Goal: Information Seeking & Learning: Learn about a topic

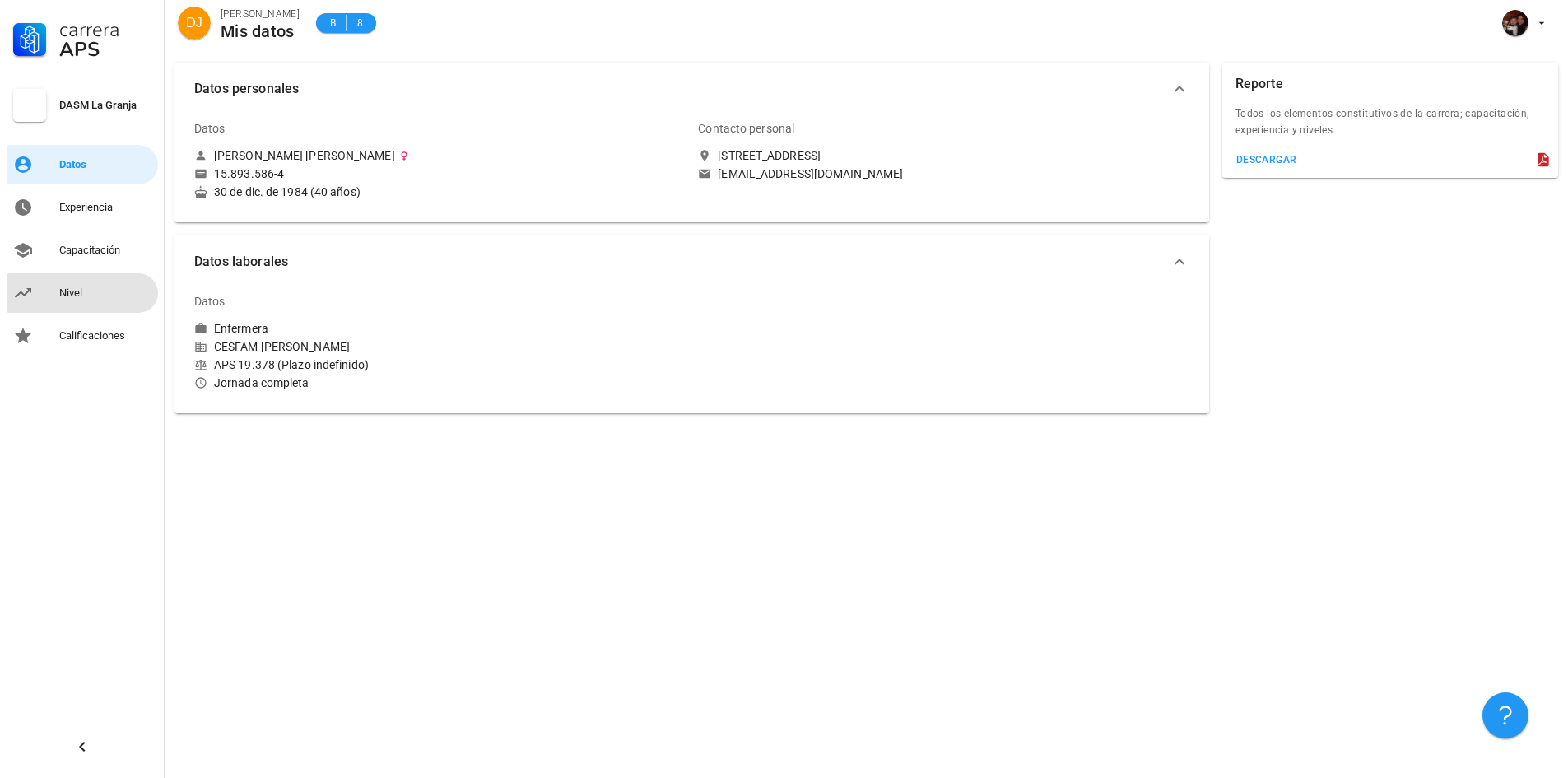
click at [103, 300] on div "Nivel" at bounding box center [105, 293] width 93 height 27
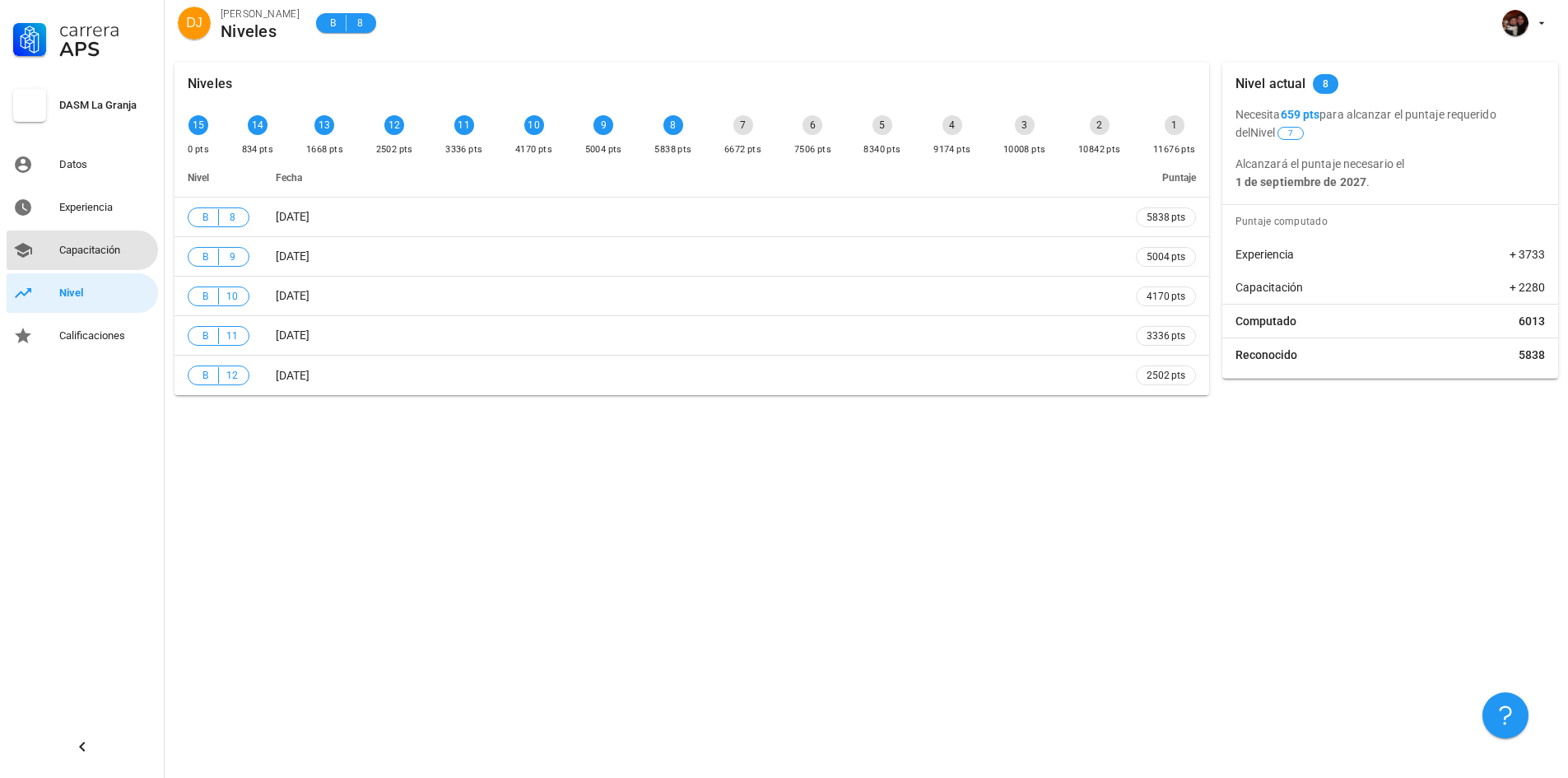
click at [111, 248] on div "Capacitación" at bounding box center [105, 250] width 93 height 13
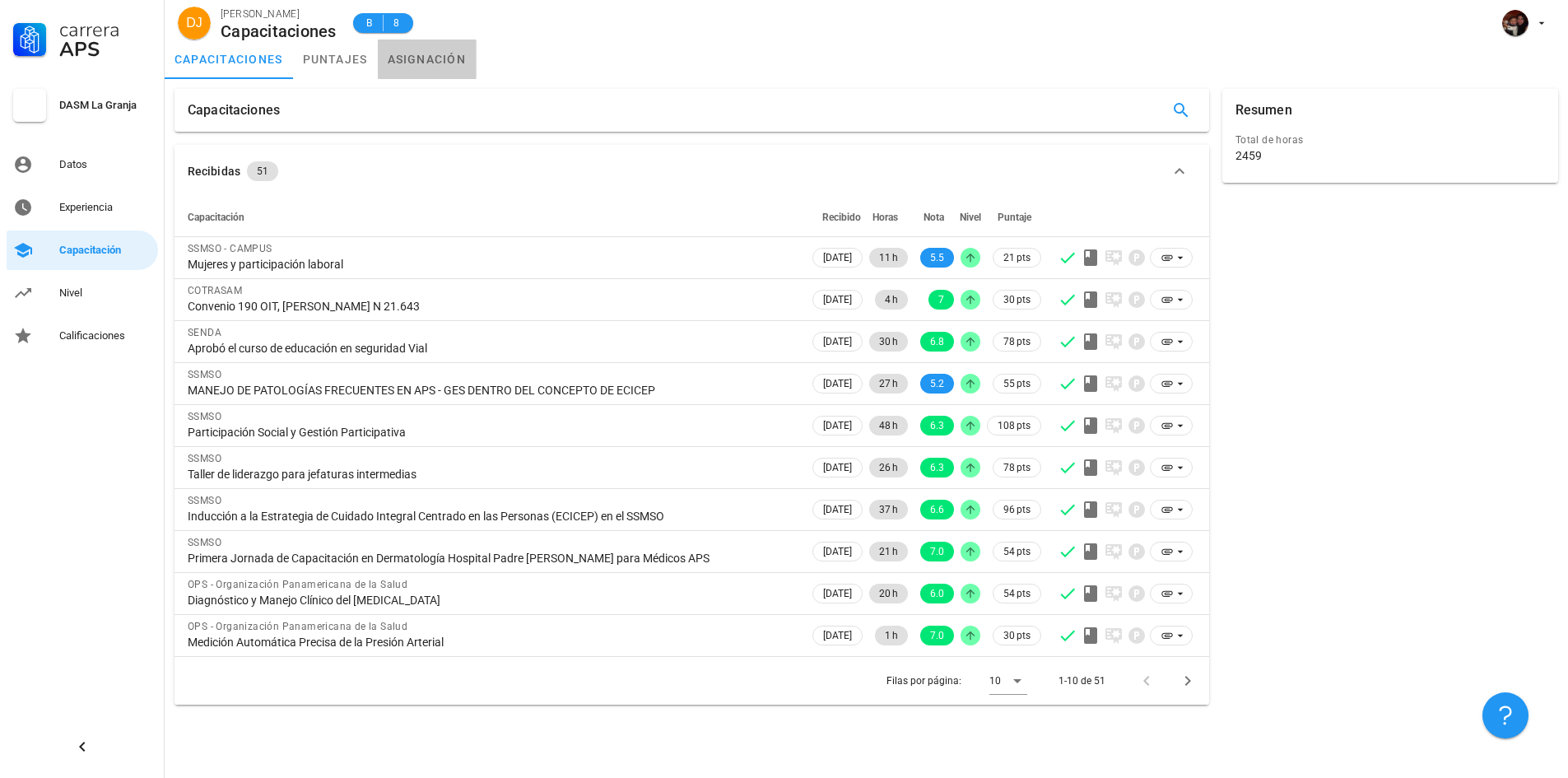
click at [431, 61] on link "asignación" at bounding box center [427, 58] width 98 height 39
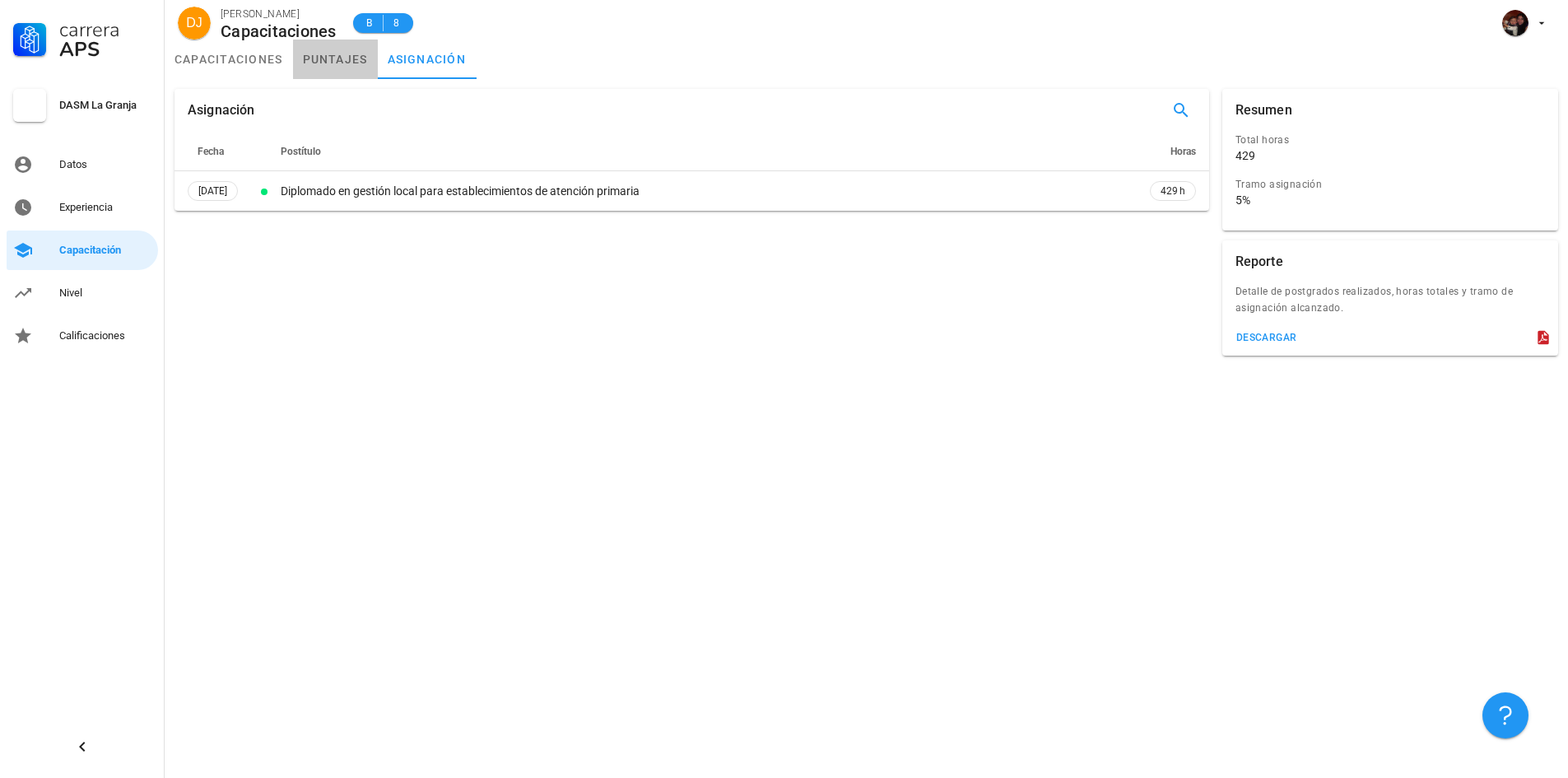
click at [340, 60] on link "puntajes" at bounding box center [335, 58] width 85 height 39
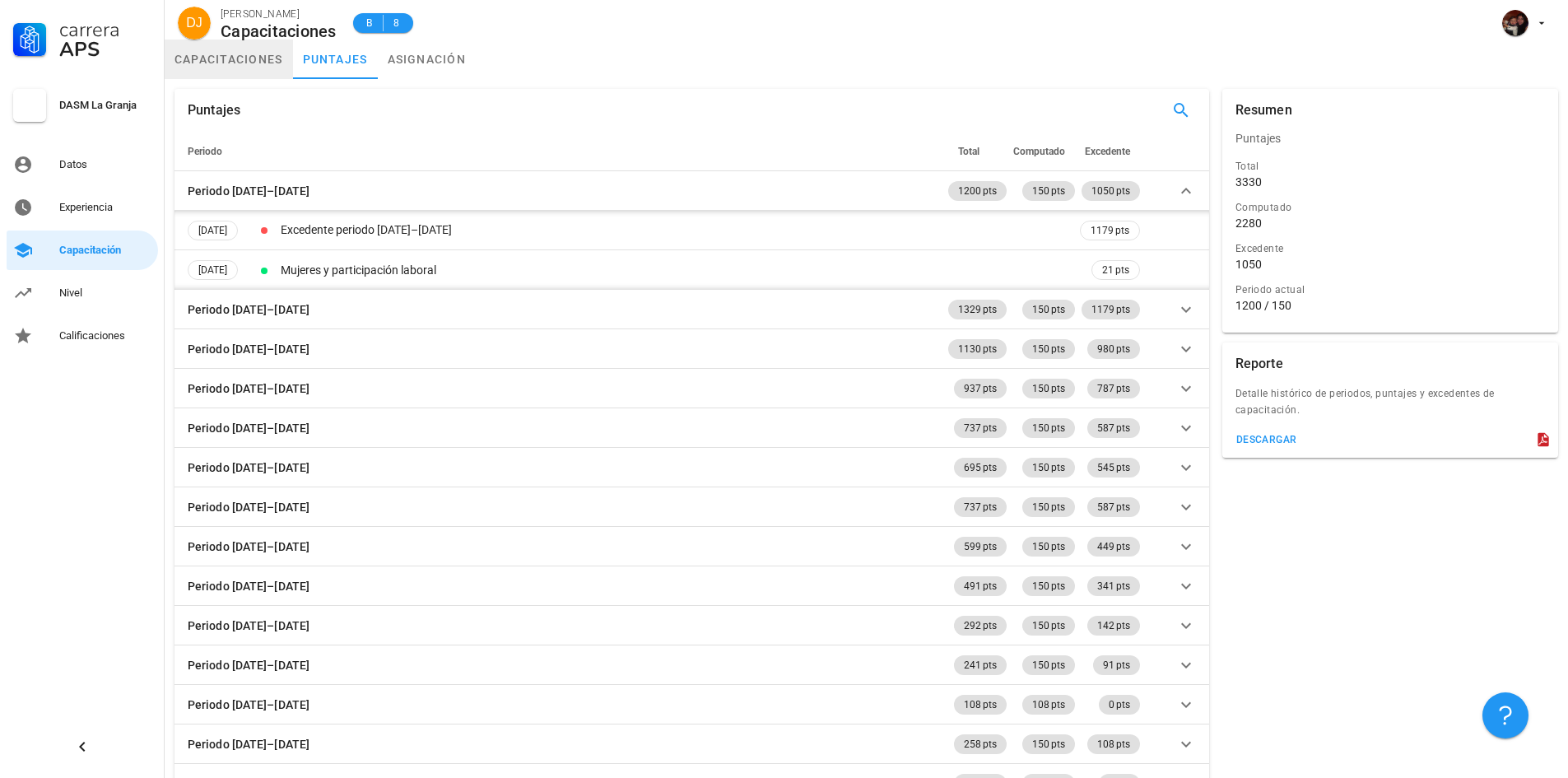
click at [231, 72] on link "capacitaciones" at bounding box center [228, 58] width 129 height 39
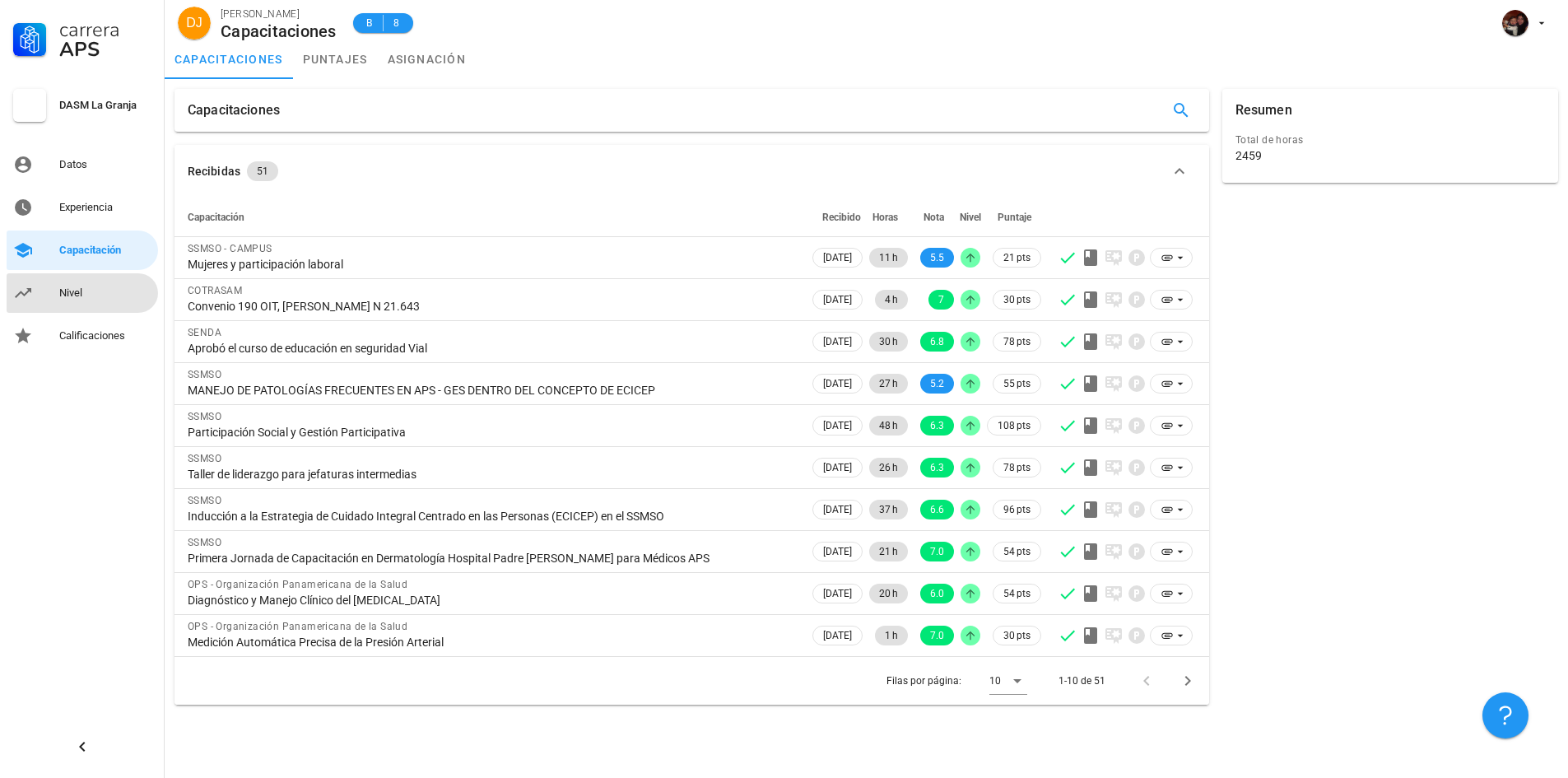
click at [99, 291] on div "Nivel" at bounding box center [105, 293] width 93 height 13
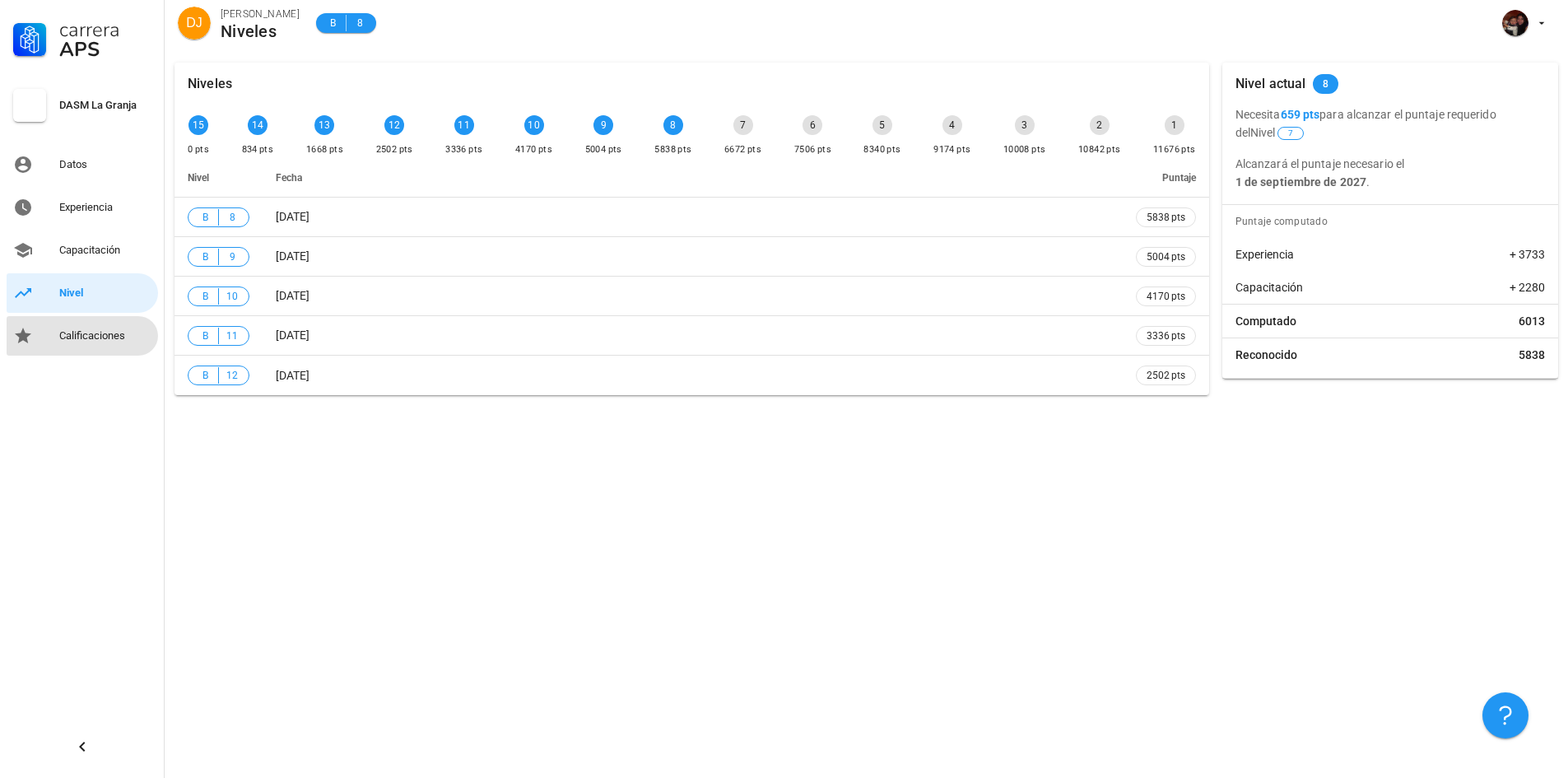
click at [121, 339] on div "Calificaciones" at bounding box center [105, 336] width 93 height 13
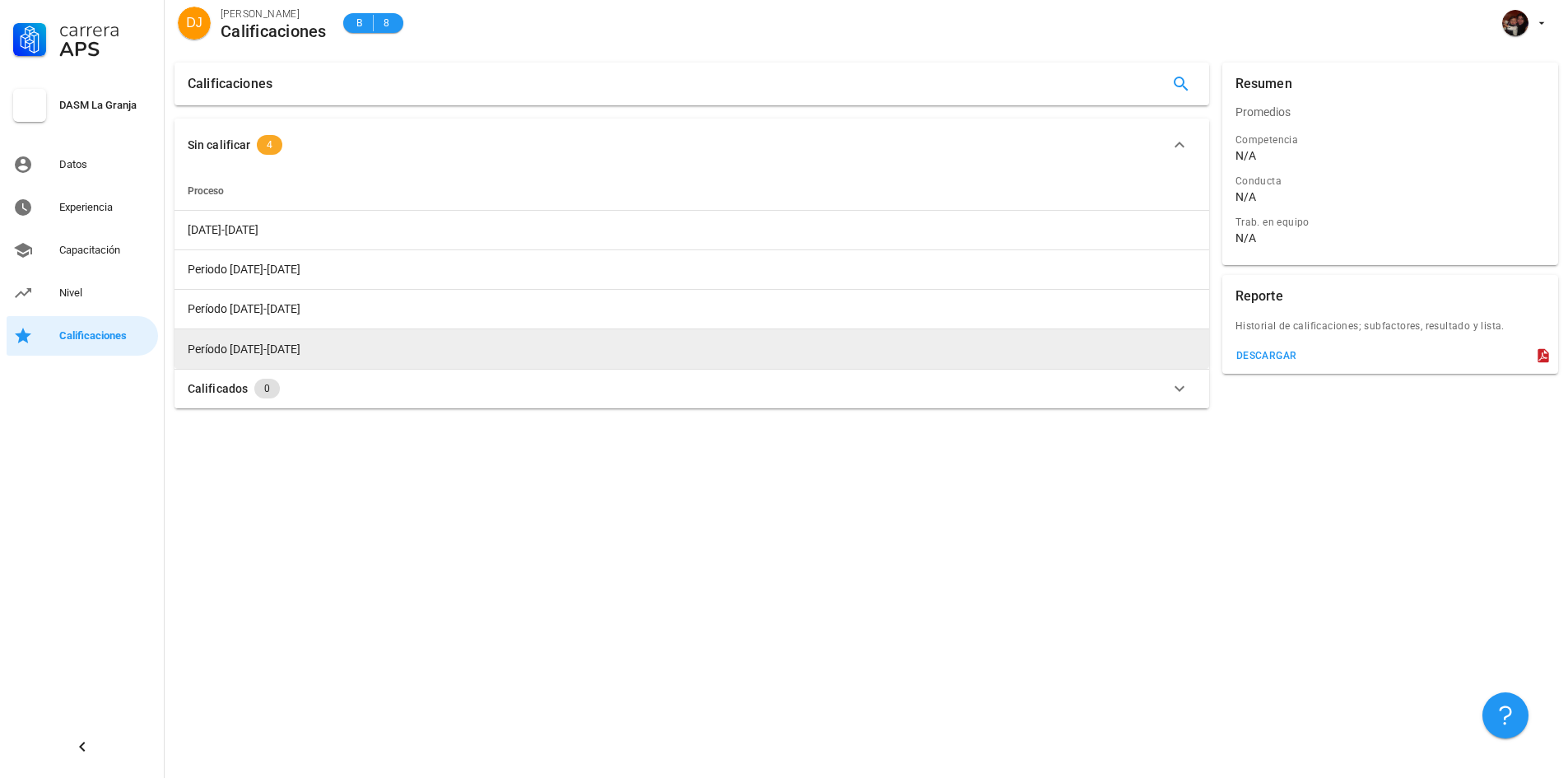
click at [241, 346] on span "Período [DATE]-[DATE]" at bounding box center [244, 349] width 113 height 13
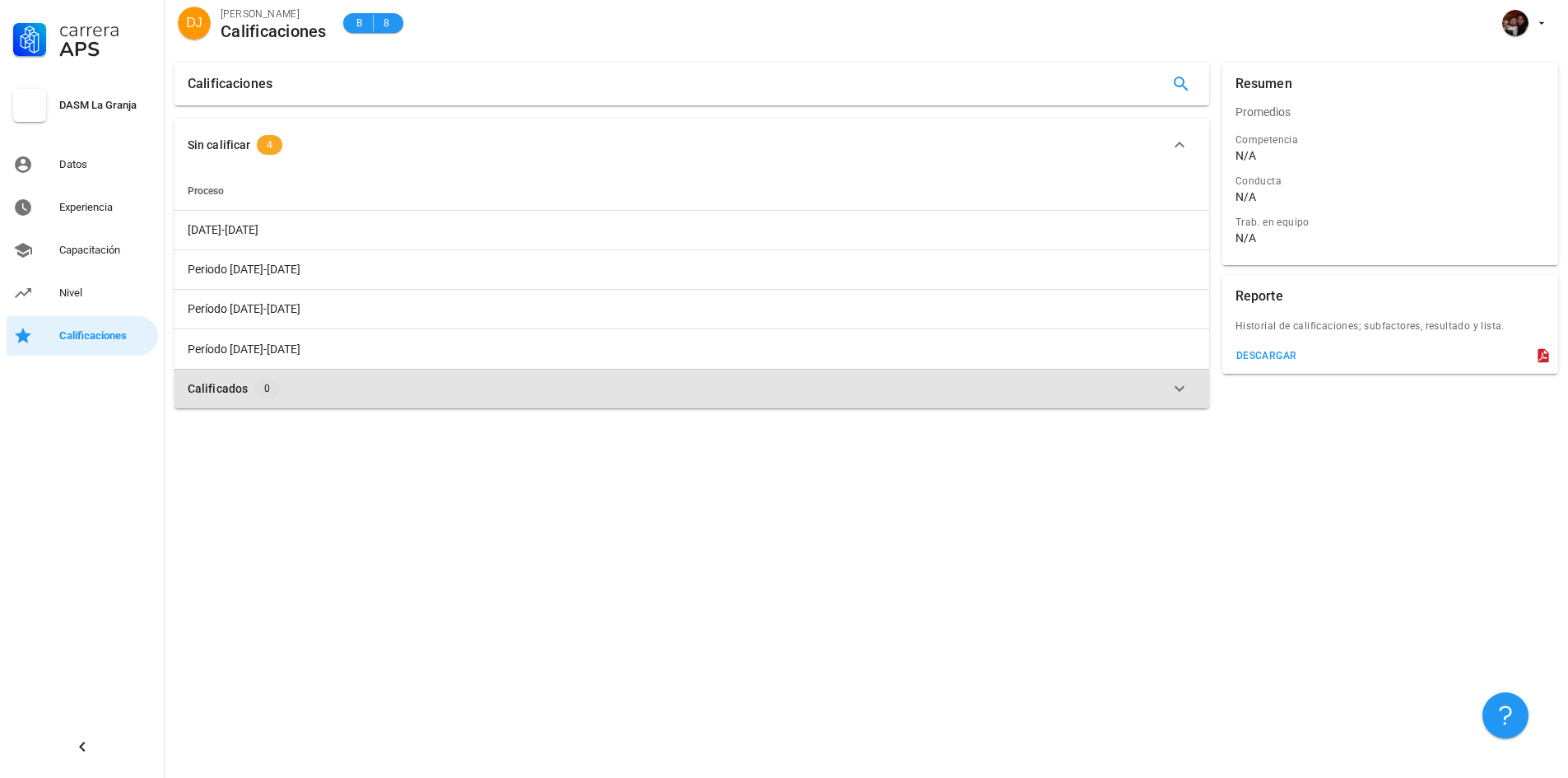
click at [1182, 386] on icon "button" at bounding box center [1180, 389] width 10 height 6
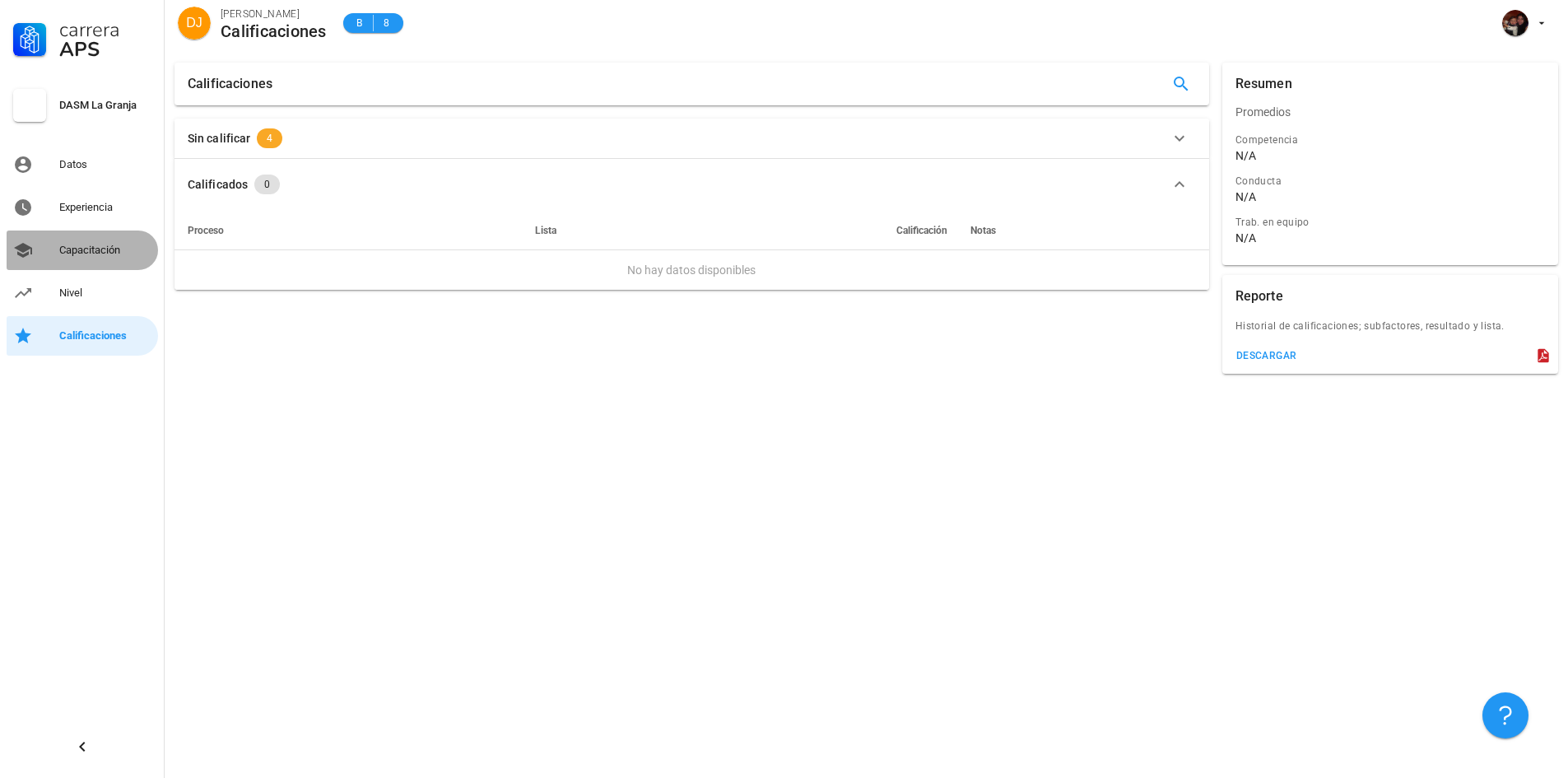
click at [105, 249] on div "Capacitación" at bounding box center [105, 250] width 93 height 13
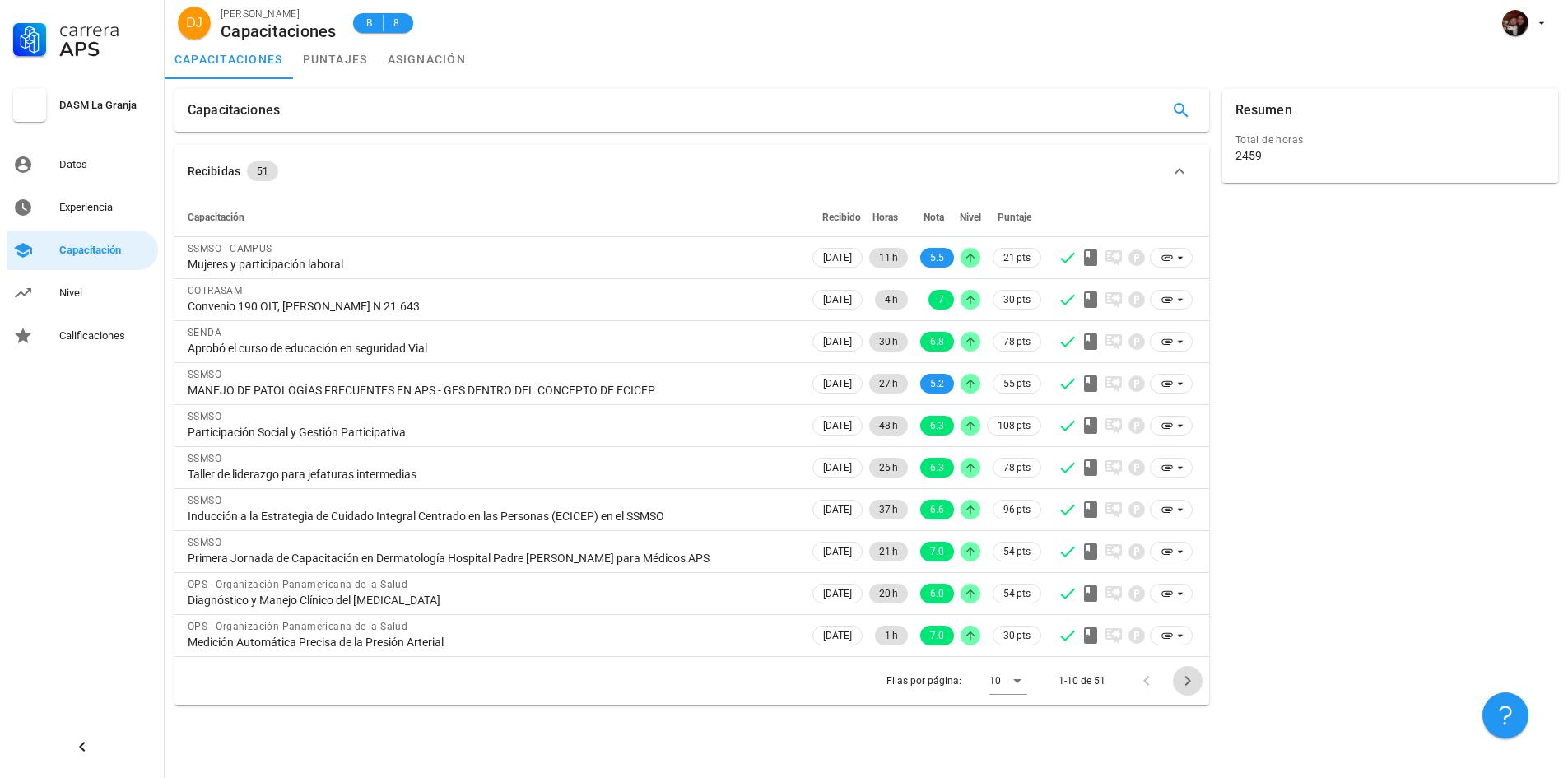
click at [1189, 683] on icon "Página siguiente" at bounding box center [1187, 681] width 20 height 20
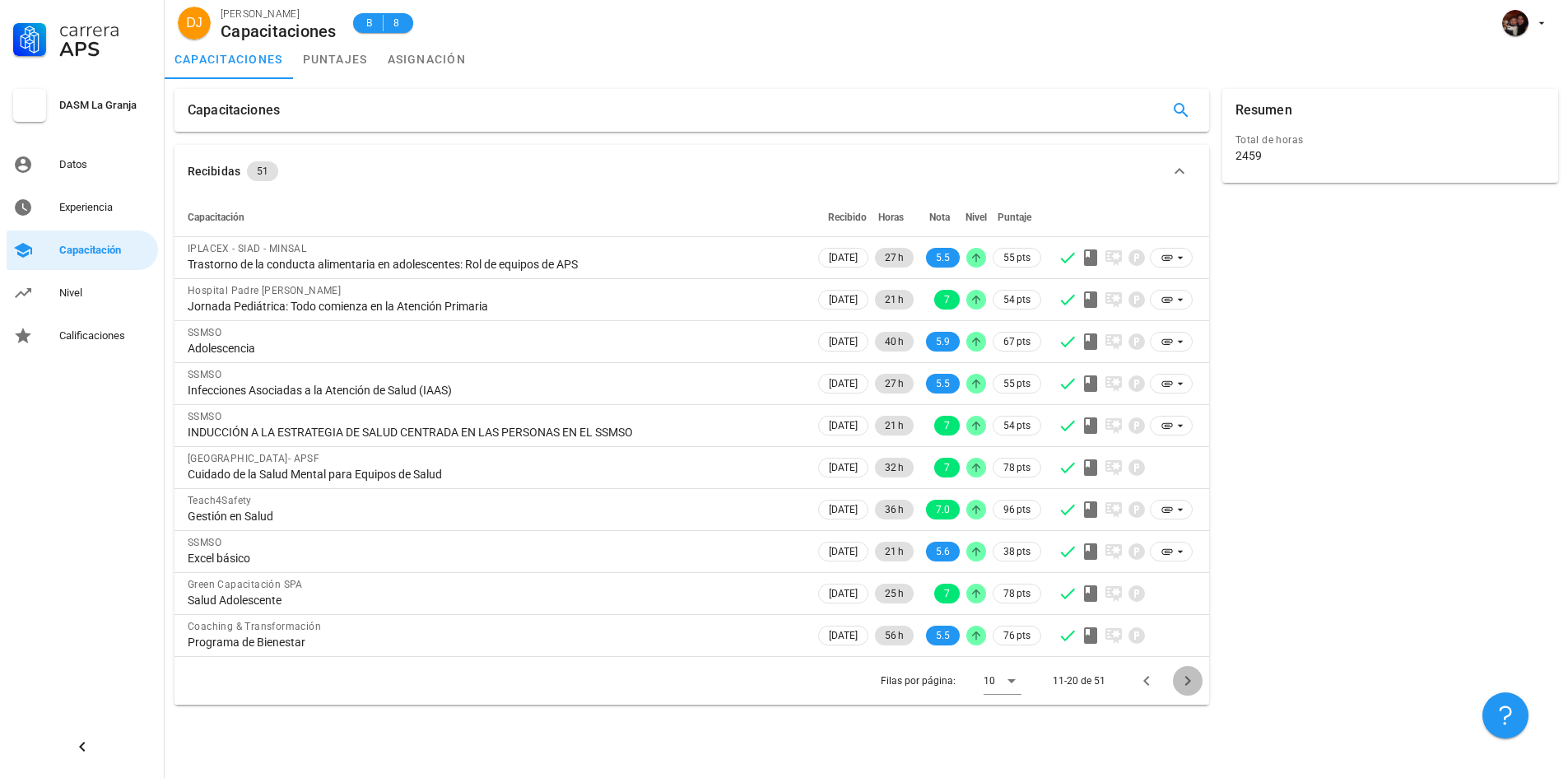
click at [1189, 683] on icon "Página siguiente" at bounding box center [1187, 681] width 20 height 20
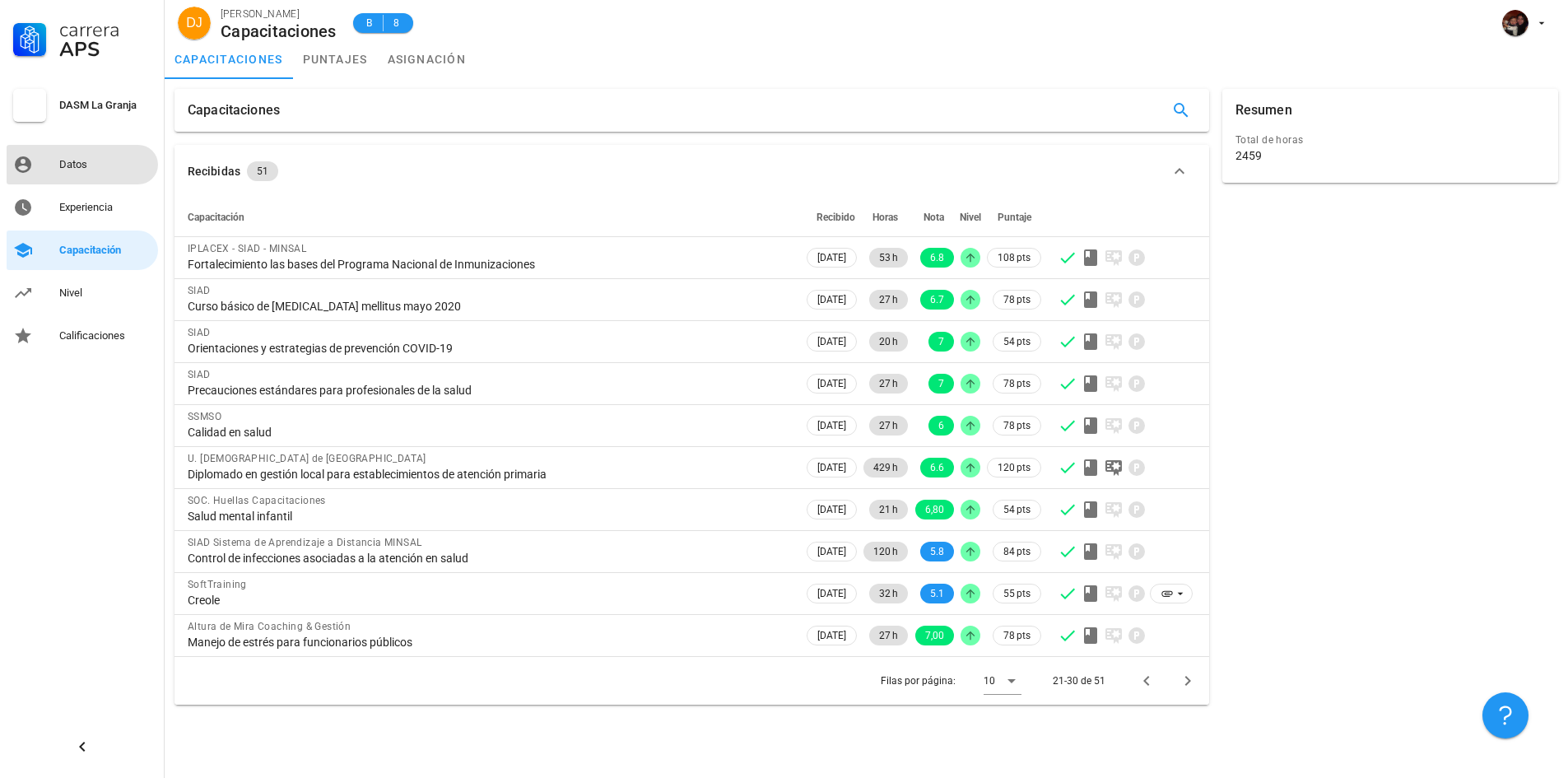
click at [67, 160] on div "Datos" at bounding box center [105, 165] width 93 height 13
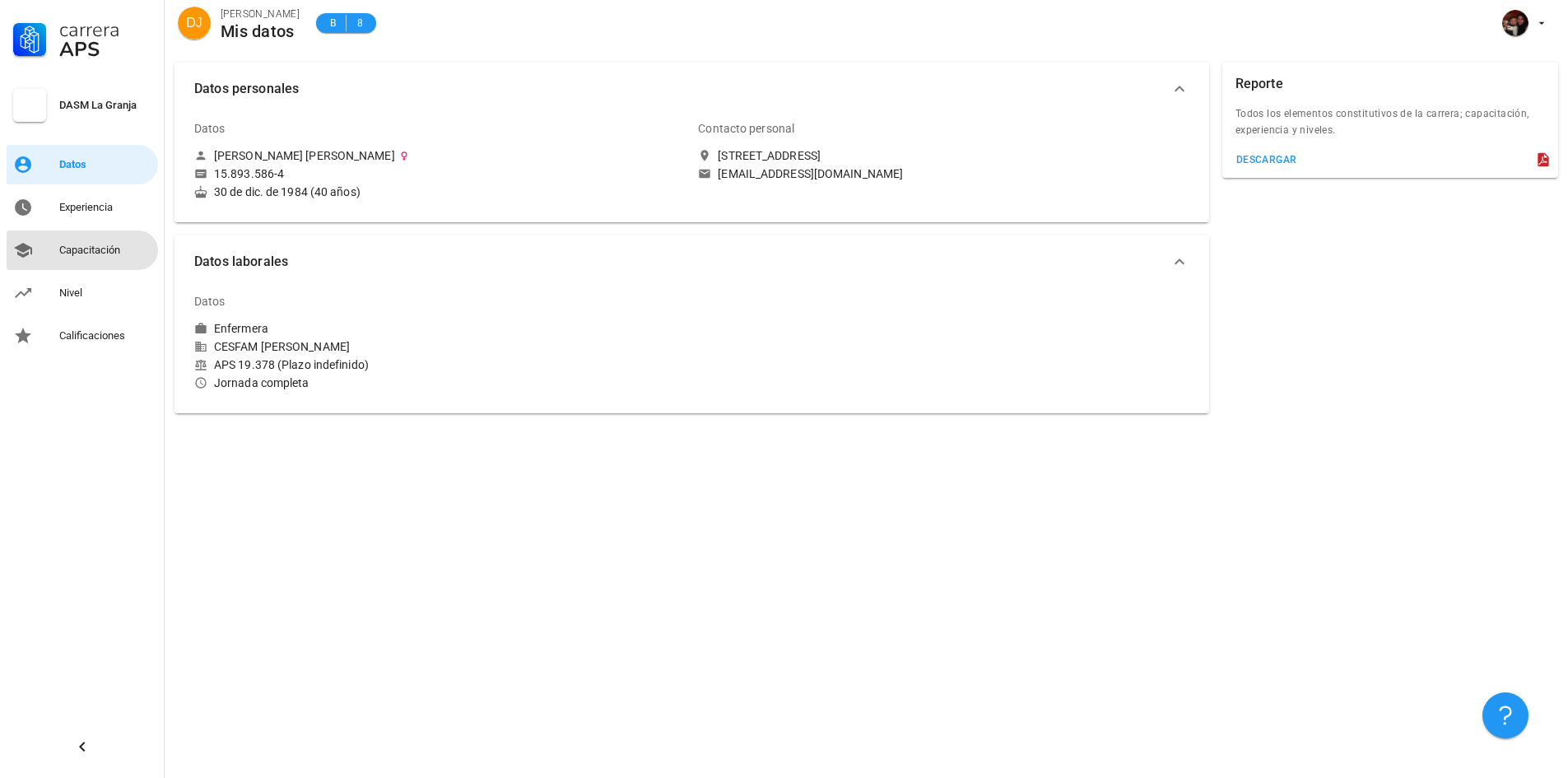
click at [98, 246] on div "Capacitación" at bounding box center [105, 250] width 93 height 13
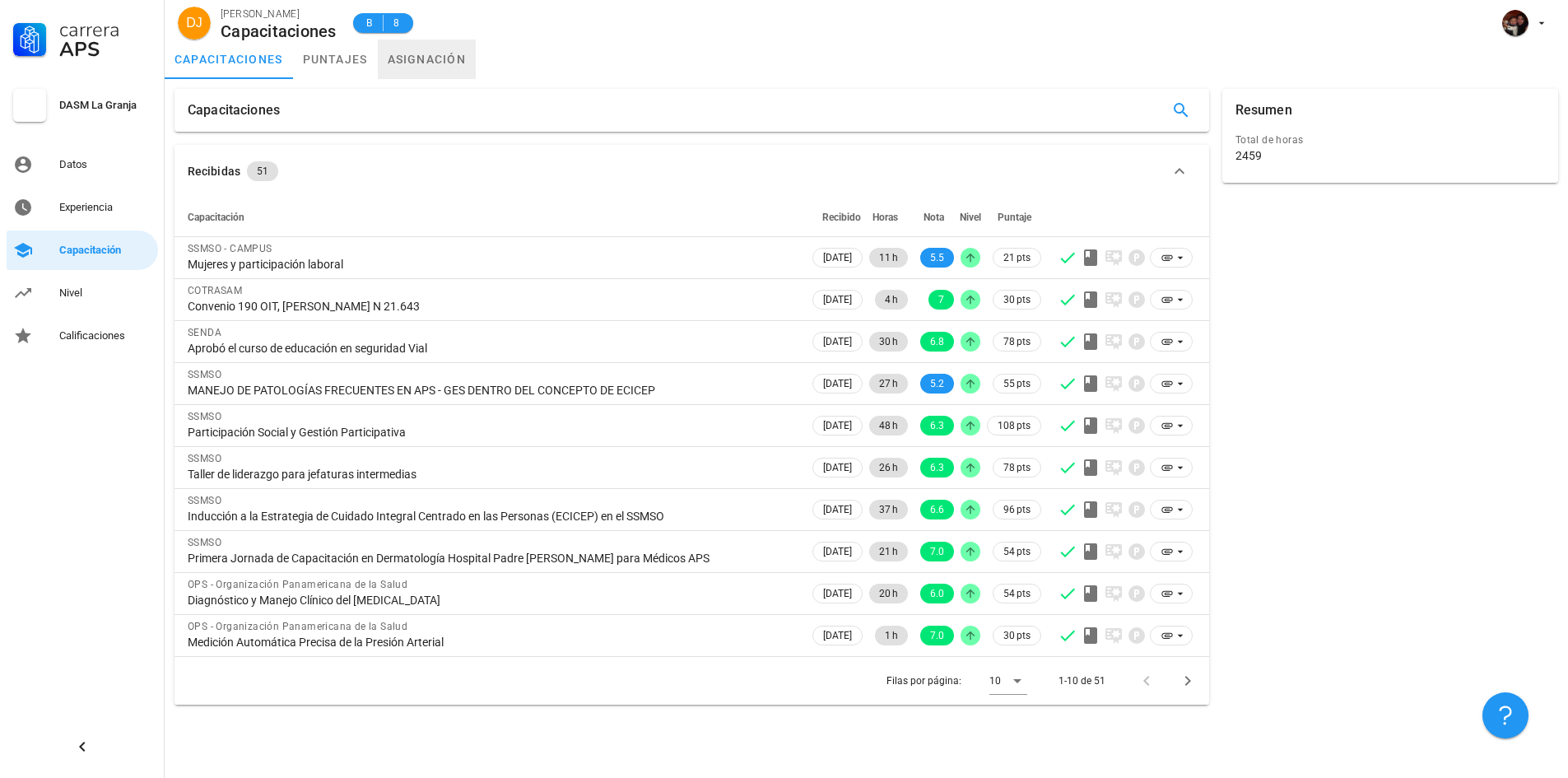
click at [449, 59] on link "asignación" at bounding box center [427, 58] width 98 height 39
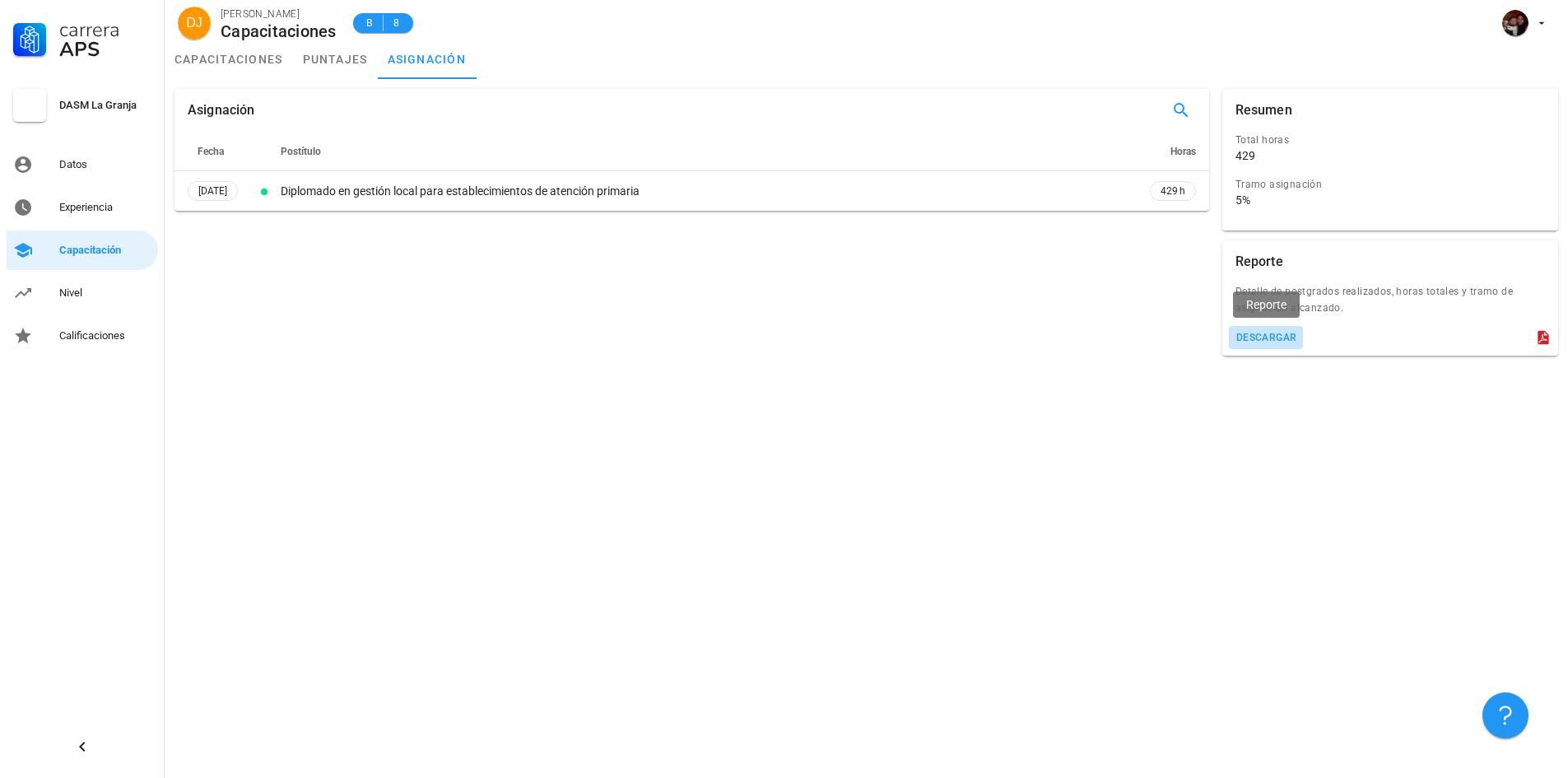
click at [1269, 335] on div "descargar" at bounding box center [1265, 338] width 62 height 11
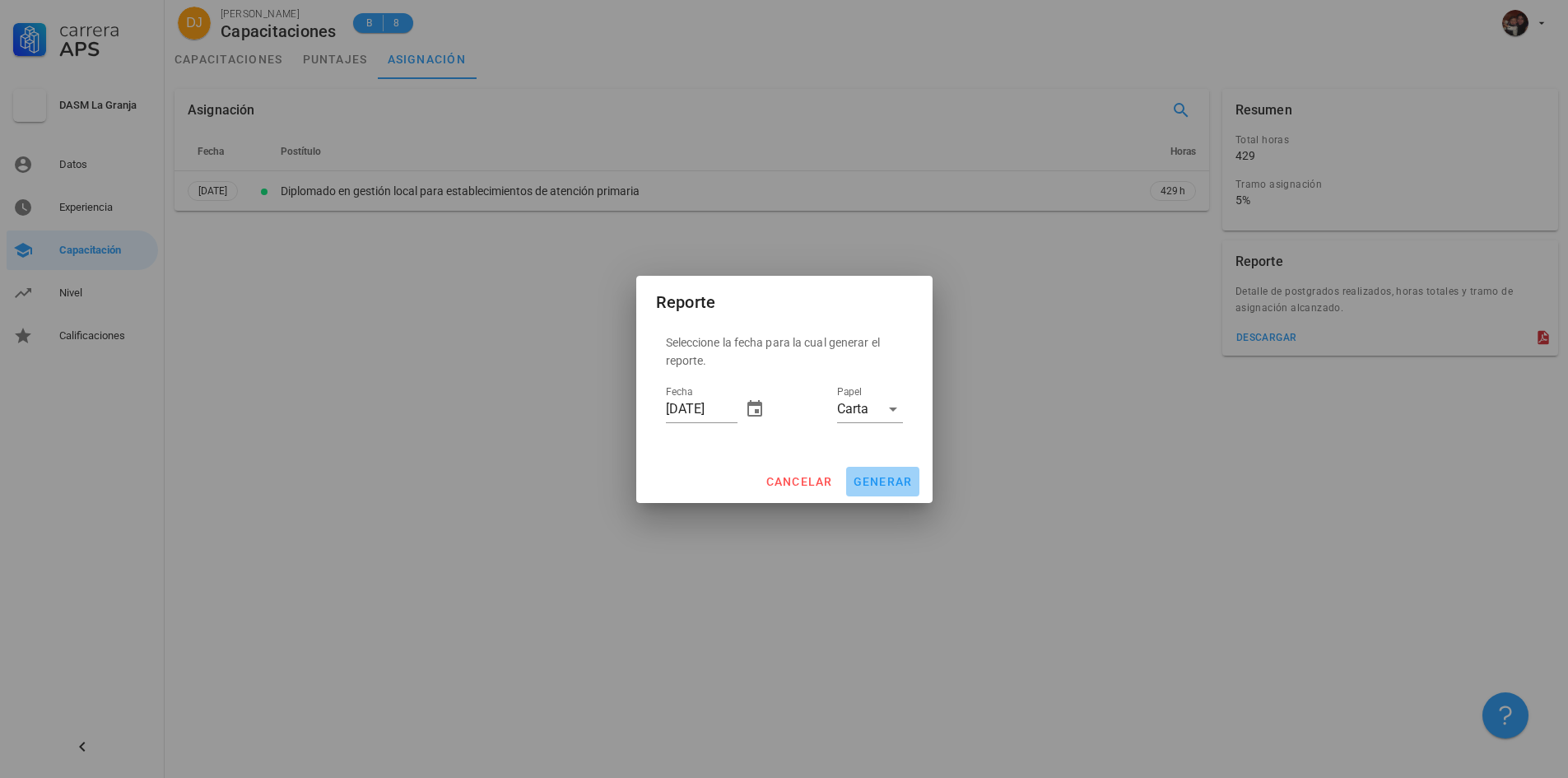
click at [866, 480] on span "generar" at bounding box center [882, 482] width 60 height 13
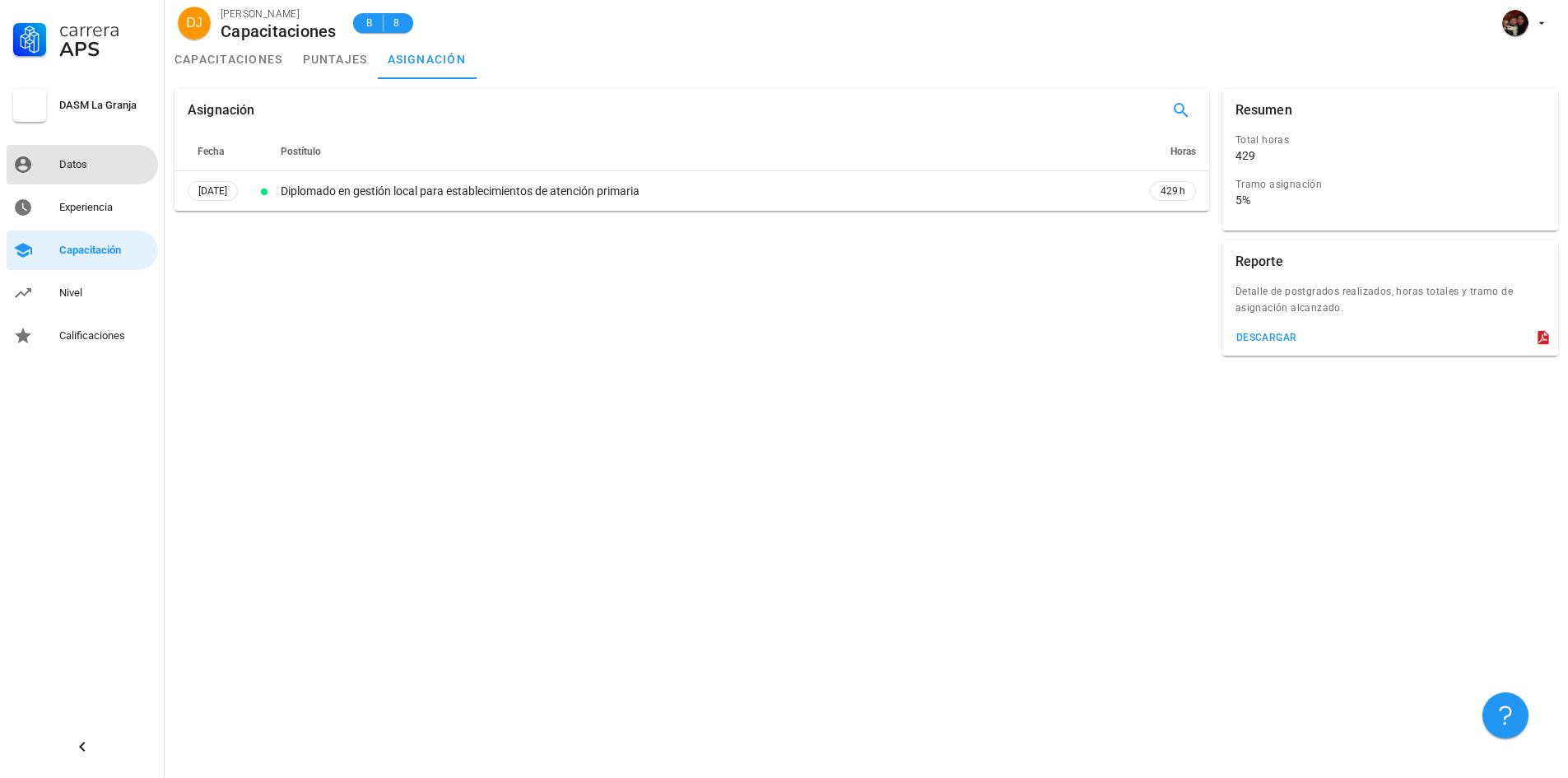
click at [93, 170] on div "Datos" at bounding box center [105, 165] width 93 height 13
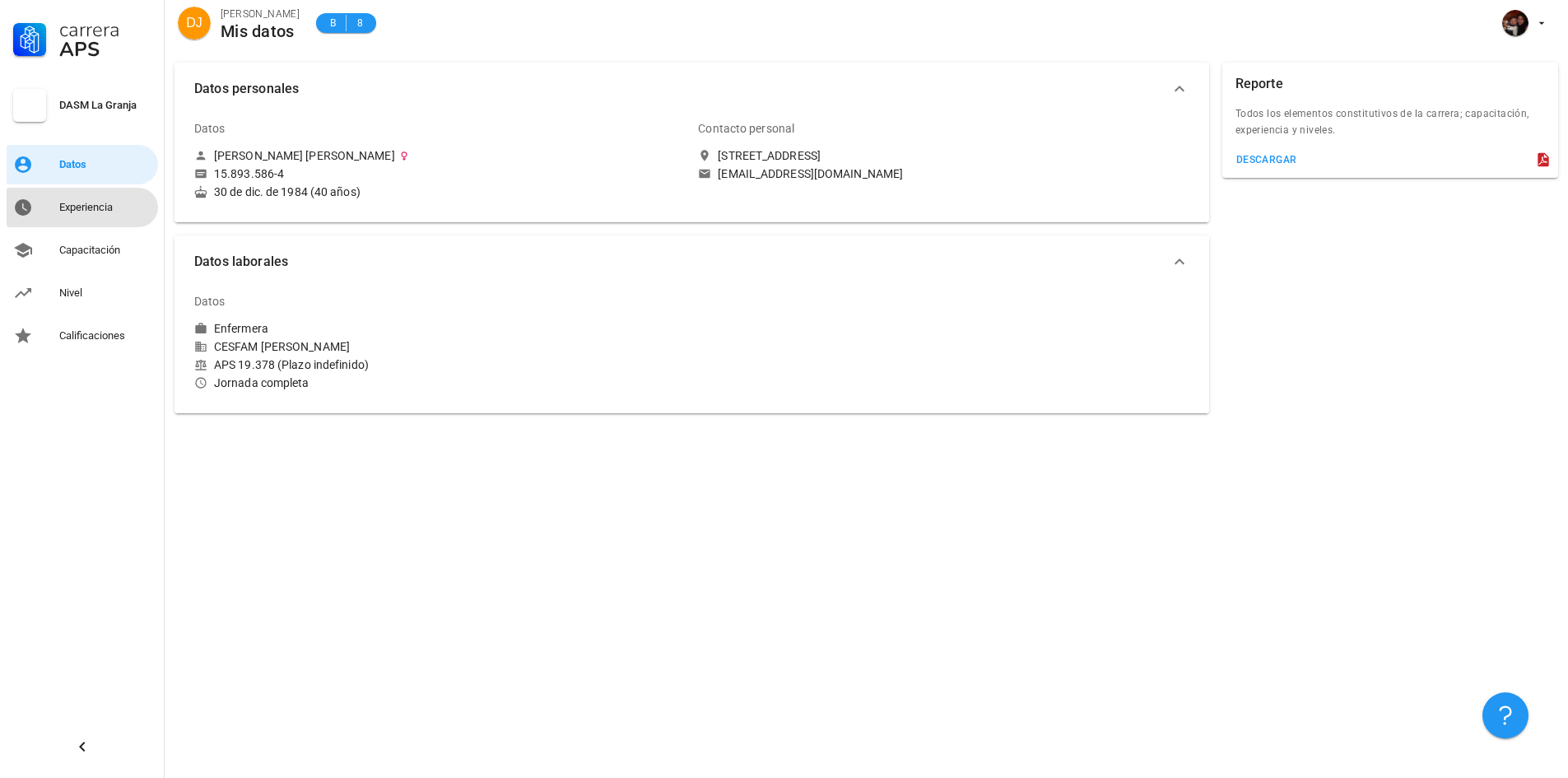
click at [103, 209] on div "Experiencia" at bounding box center [105, 207] width 93 height 13
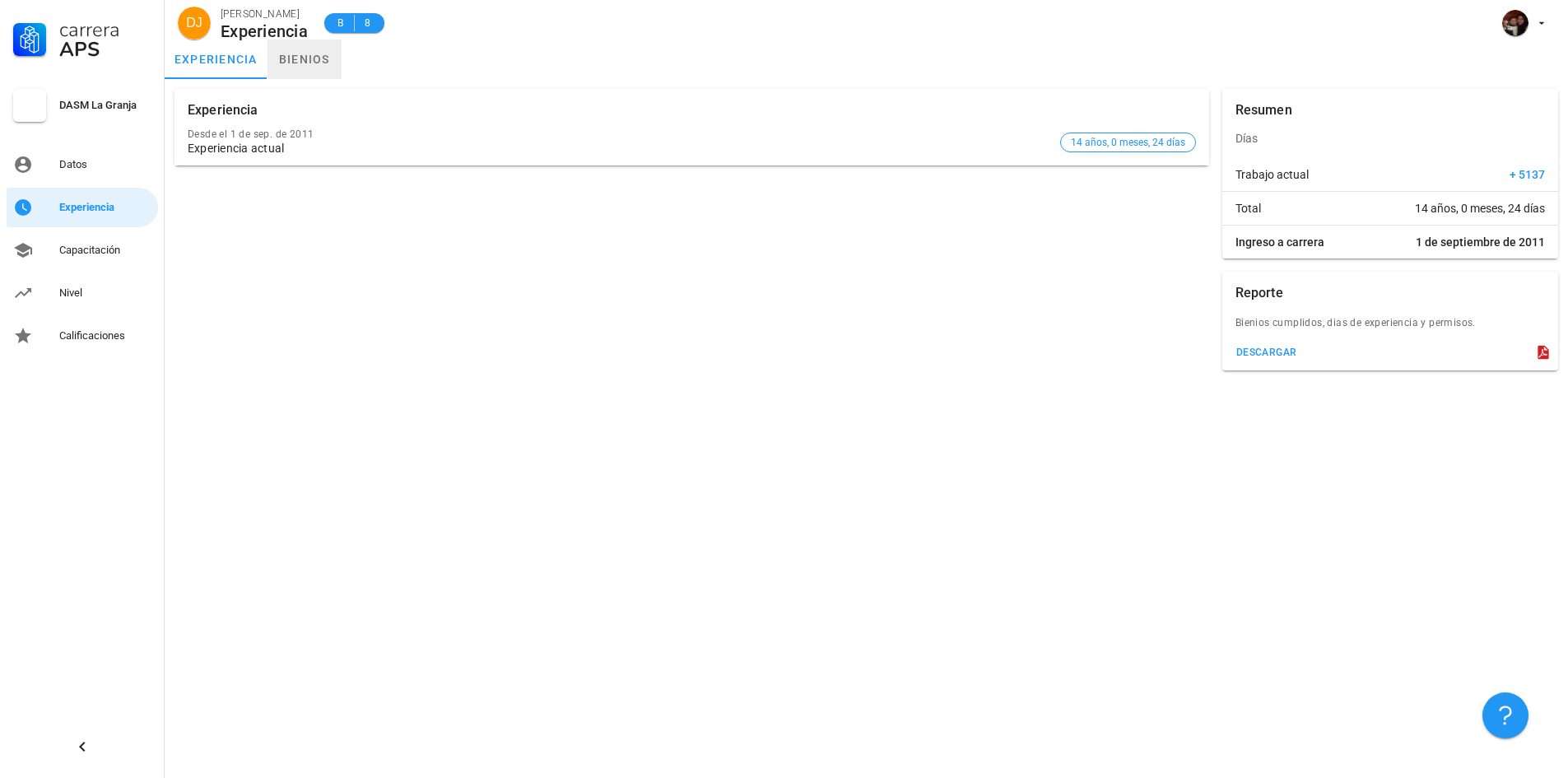
click at [296, 64] on link "bienios" at bounding box center [304, 58] width 74 height 39
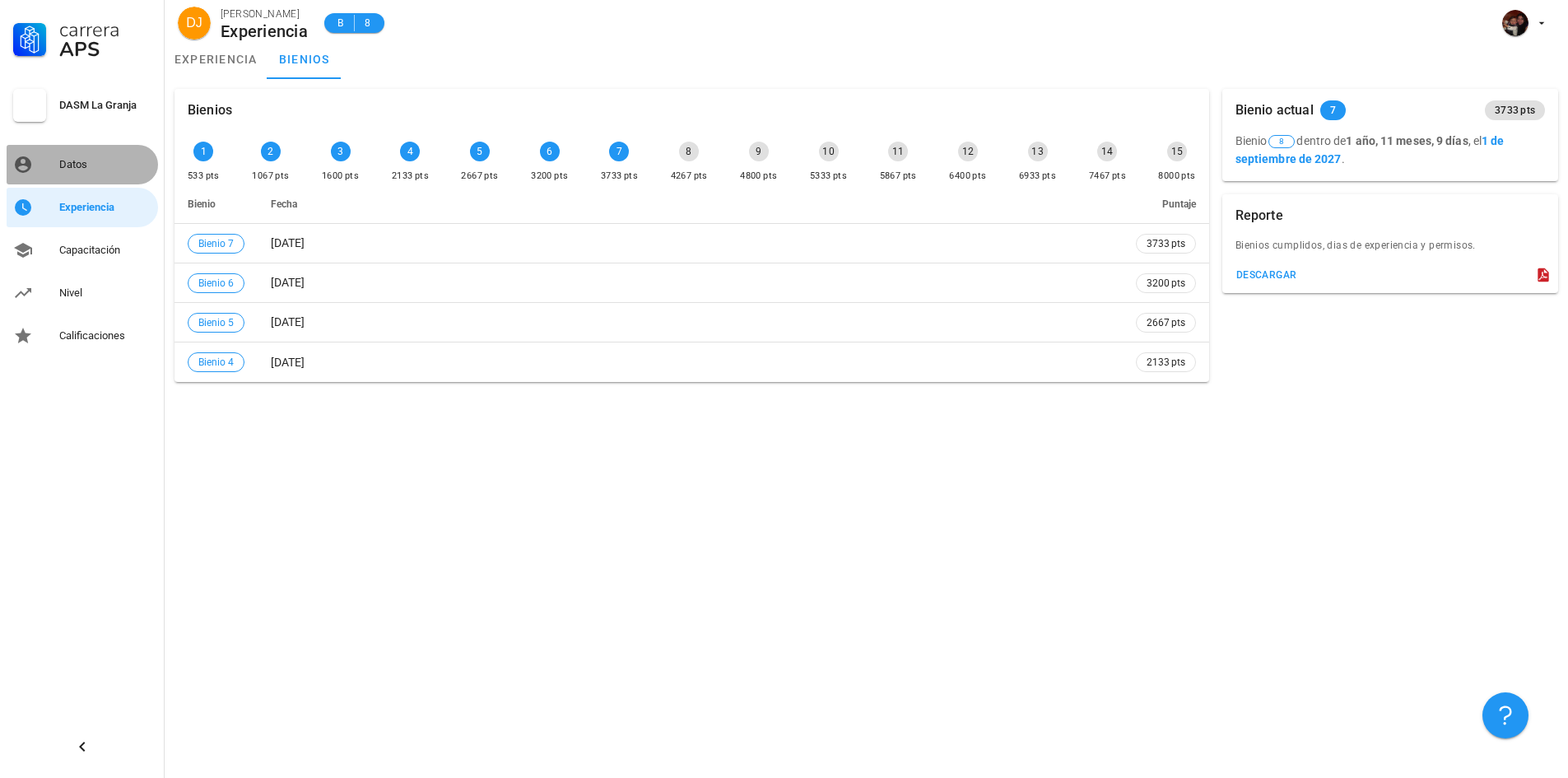
click at [126, 164] on div "Datos" at bounding box center [105, 165] width 93 height 13
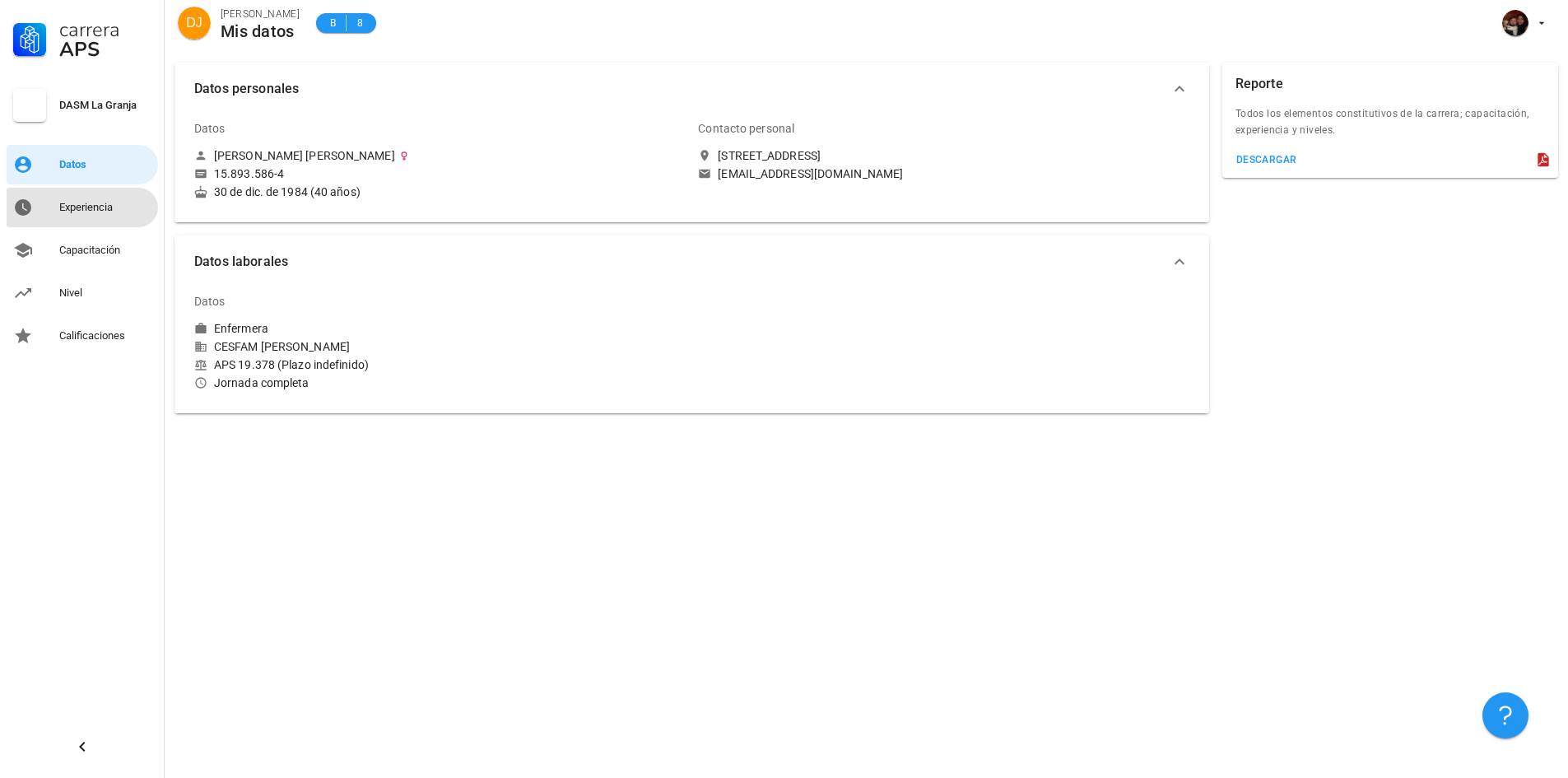
click at [118, 202] on div "Experiencia" at bounding box center [105, 207] width 93 height 13
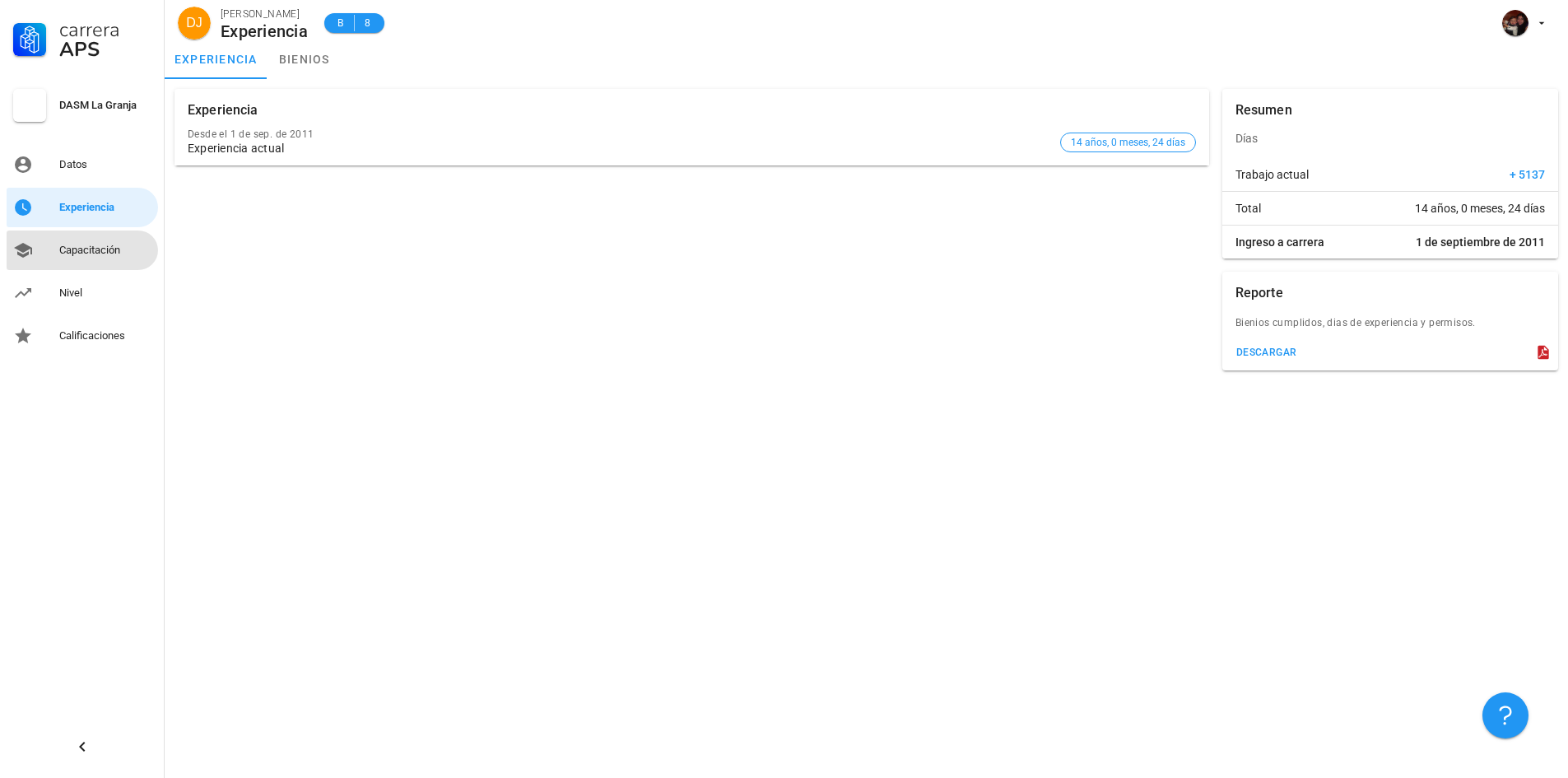
click at [105, 248] on div "Capacitación" at bounding box center [105, 250] width 93 height 13
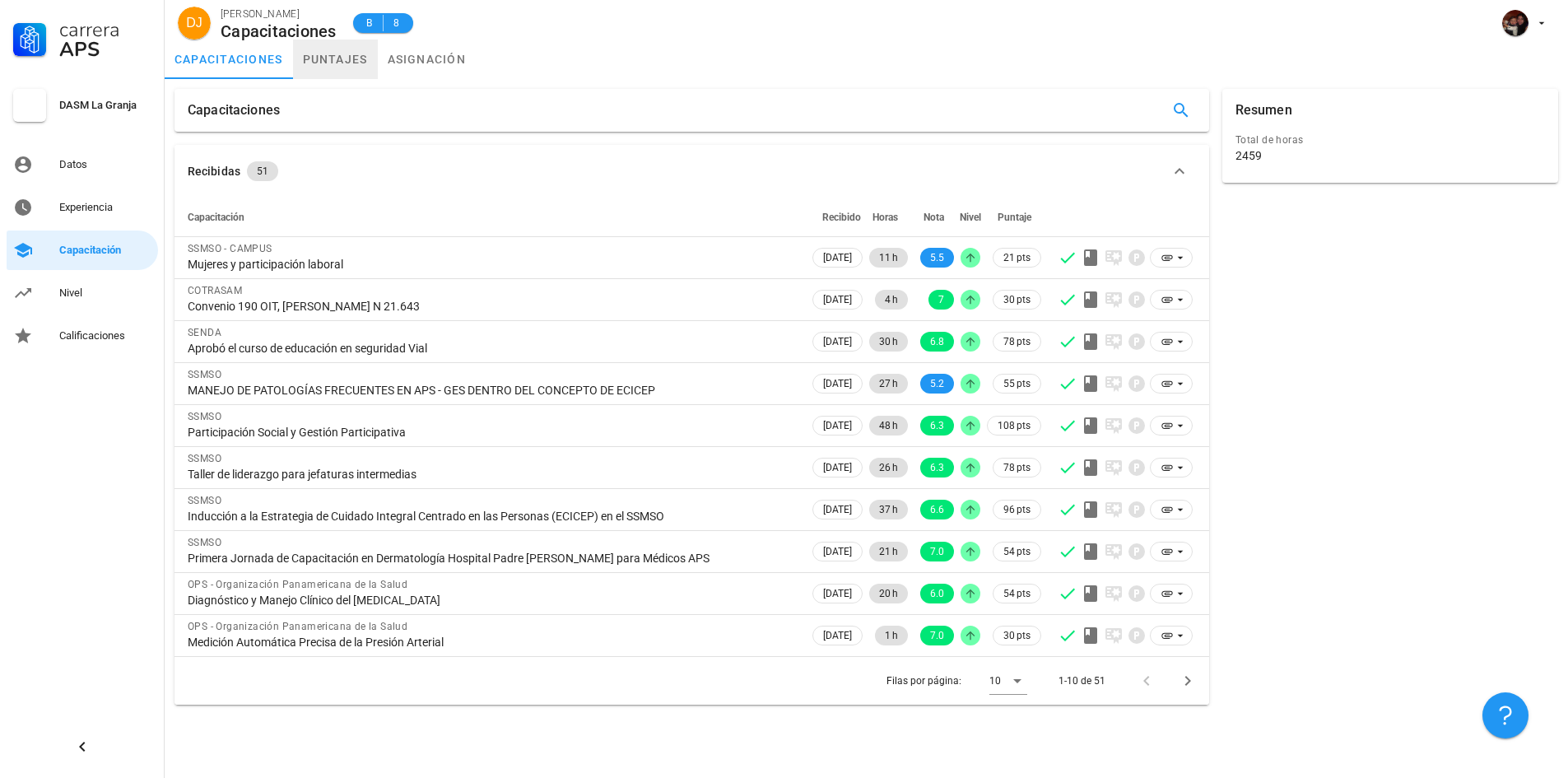
click at [350, 65] on link "puntajes" at bounding box center [335, 58] width 85 height 39
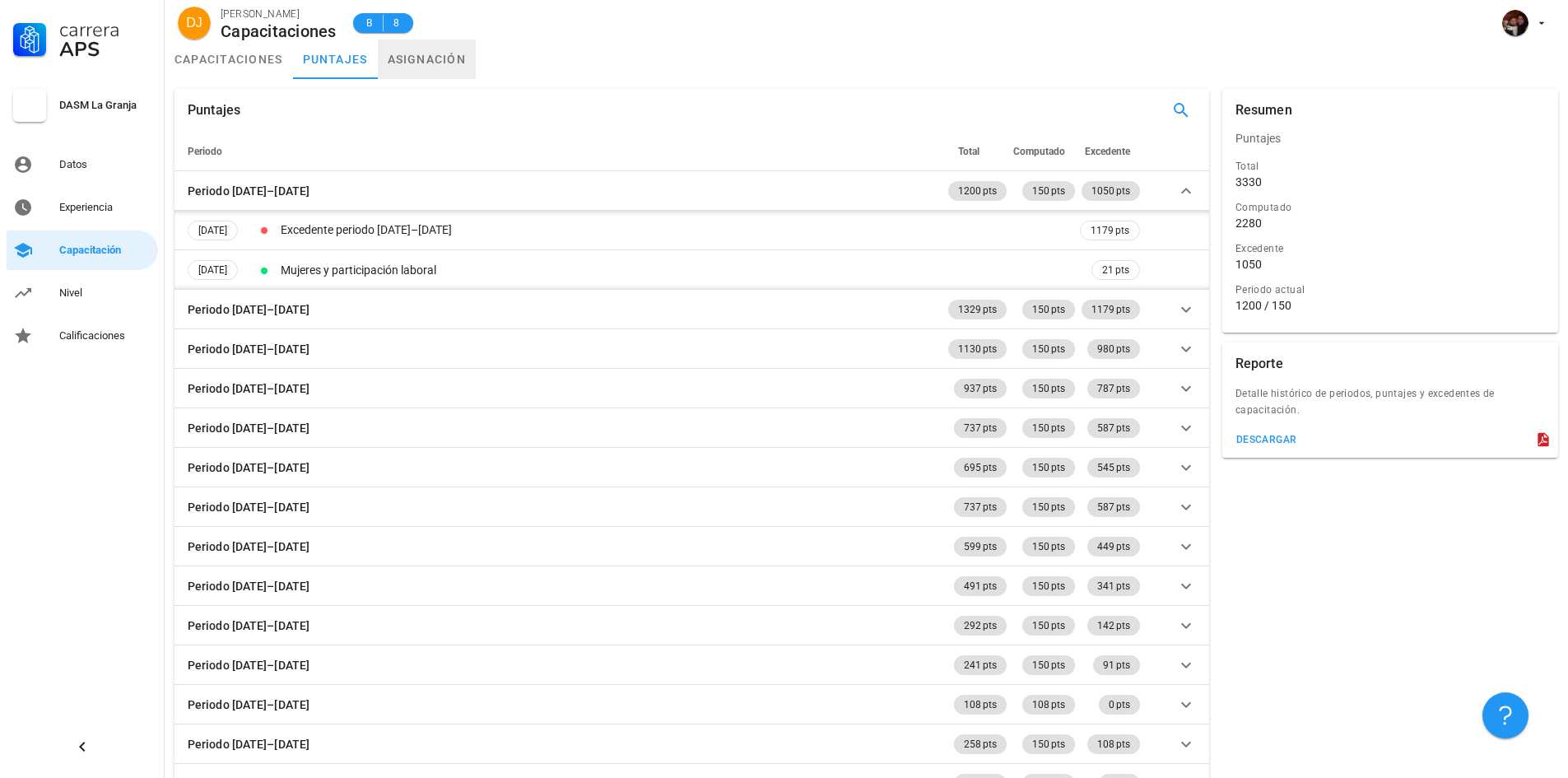
click at [407, 64] on link "asignación" at bounding box center [427, 58] width 98 height 39
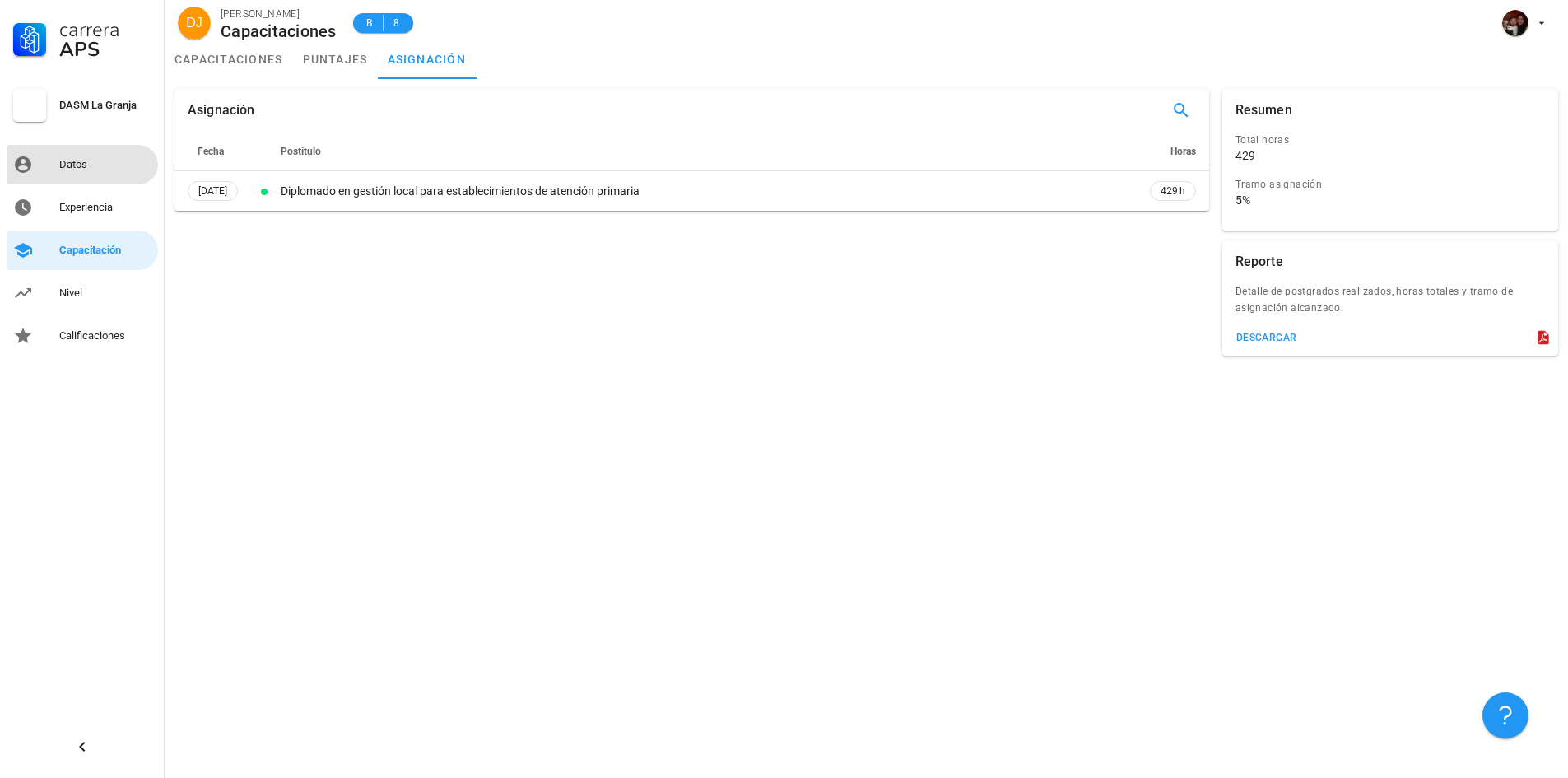
click at [105, 168] on div "Datos" at bounding box center [105, 165] width 93 height 13
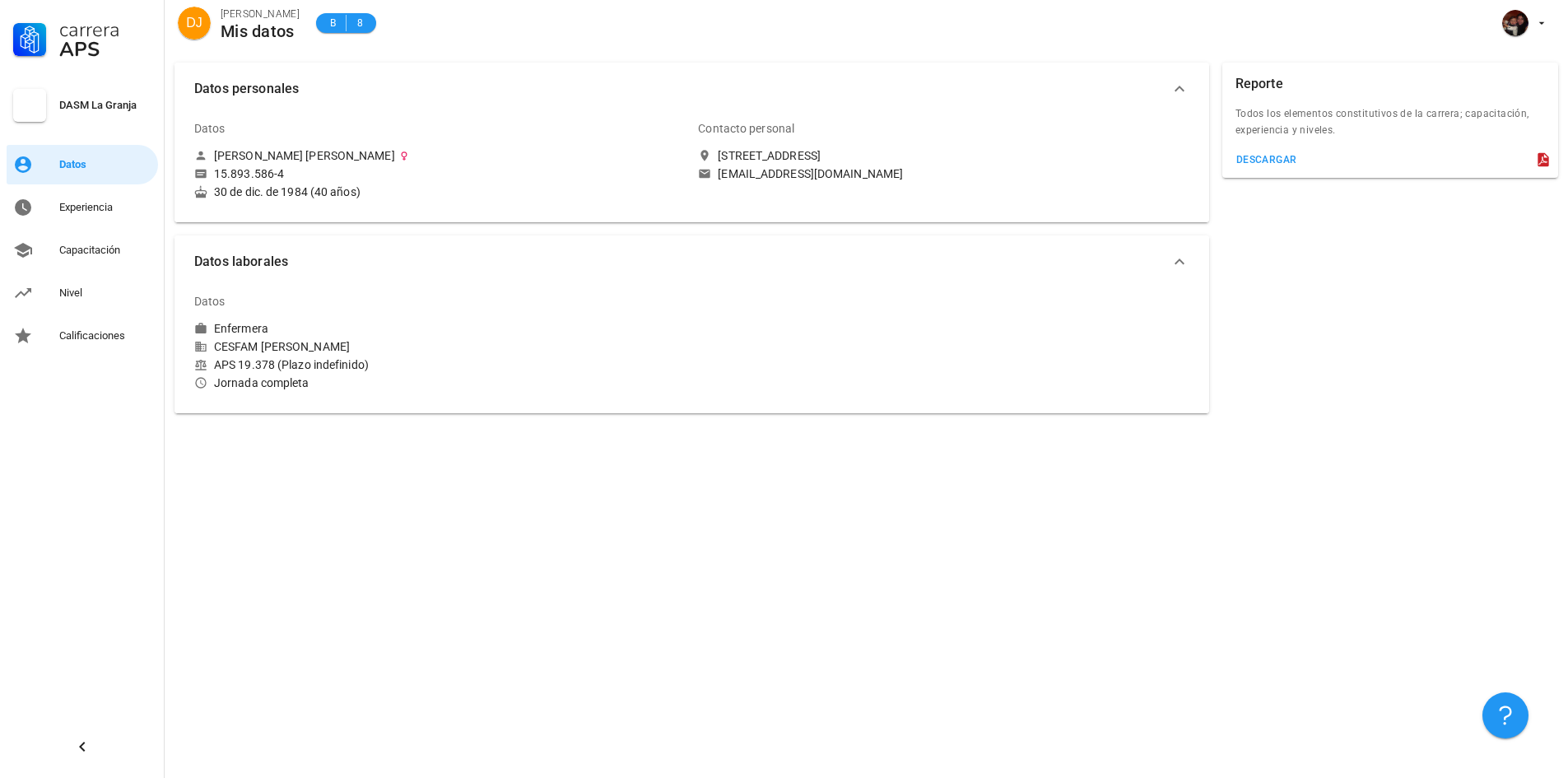
click at [669, 444] on div "Datos personales Datos [PERSON_NAME] [PERSON_NAME] 15.893.586-4 30 de dic. de 1…" at bounding box center [866, 415] width 1403 height 725
click at [93, 195] on div "Experiencia" at bounding box center [105, 208] width 93 height 27
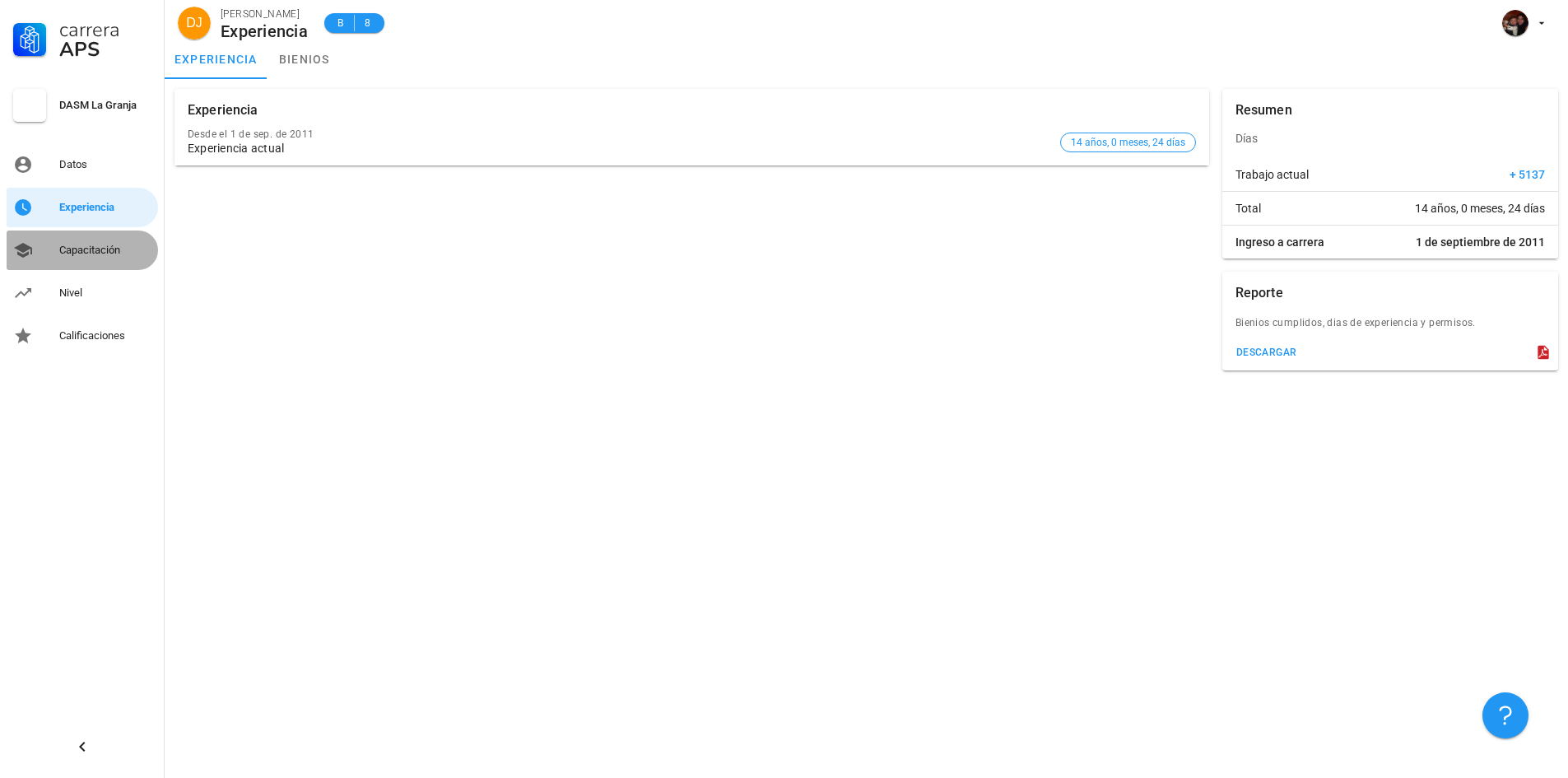
click at [94, 250] on div "Capacitación" at bounding box center [105, 250] width 93 height 13
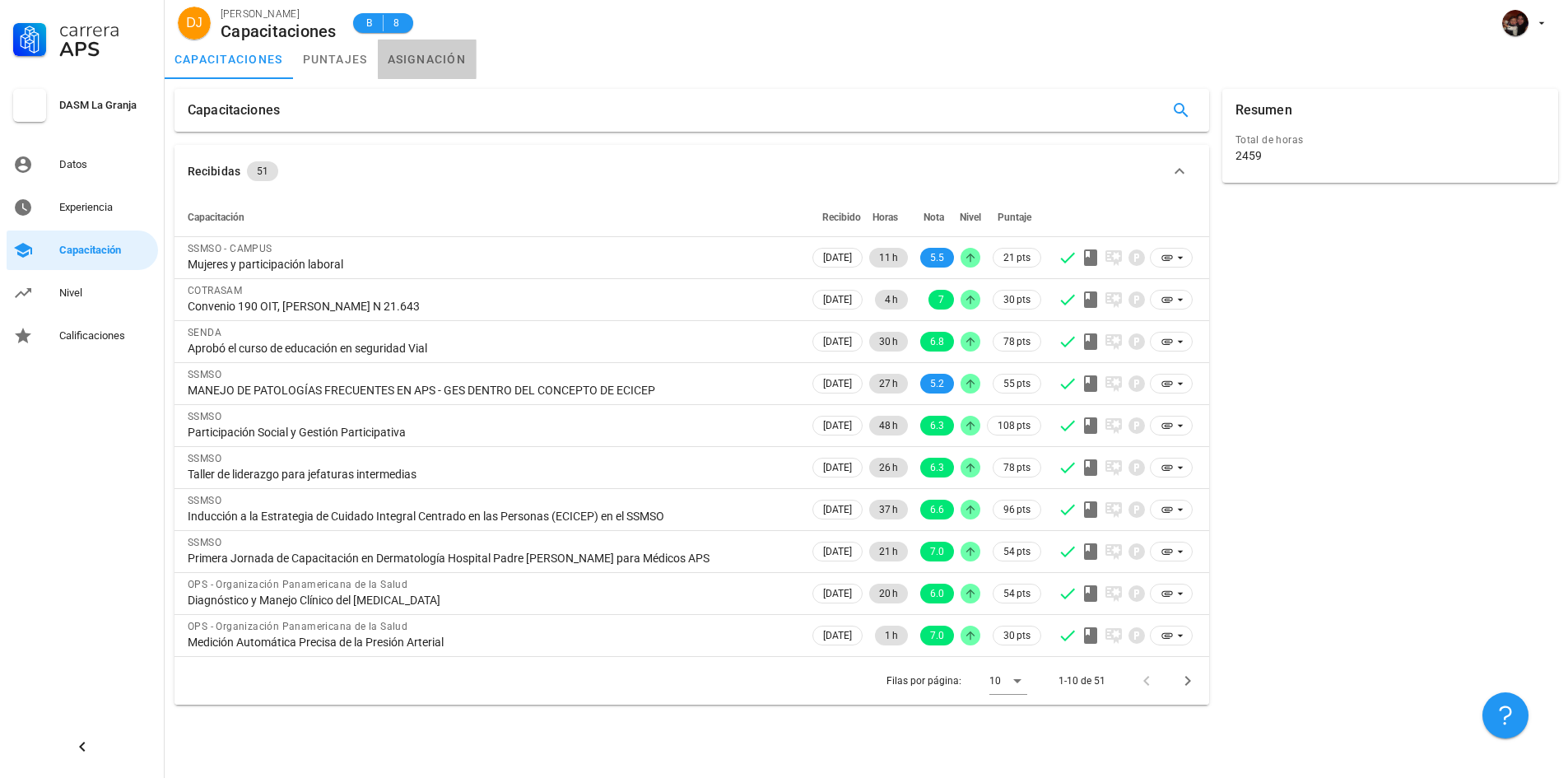
click at [430, 54] on link "asignación" at bounding box center [427, 58] width 98 height 39
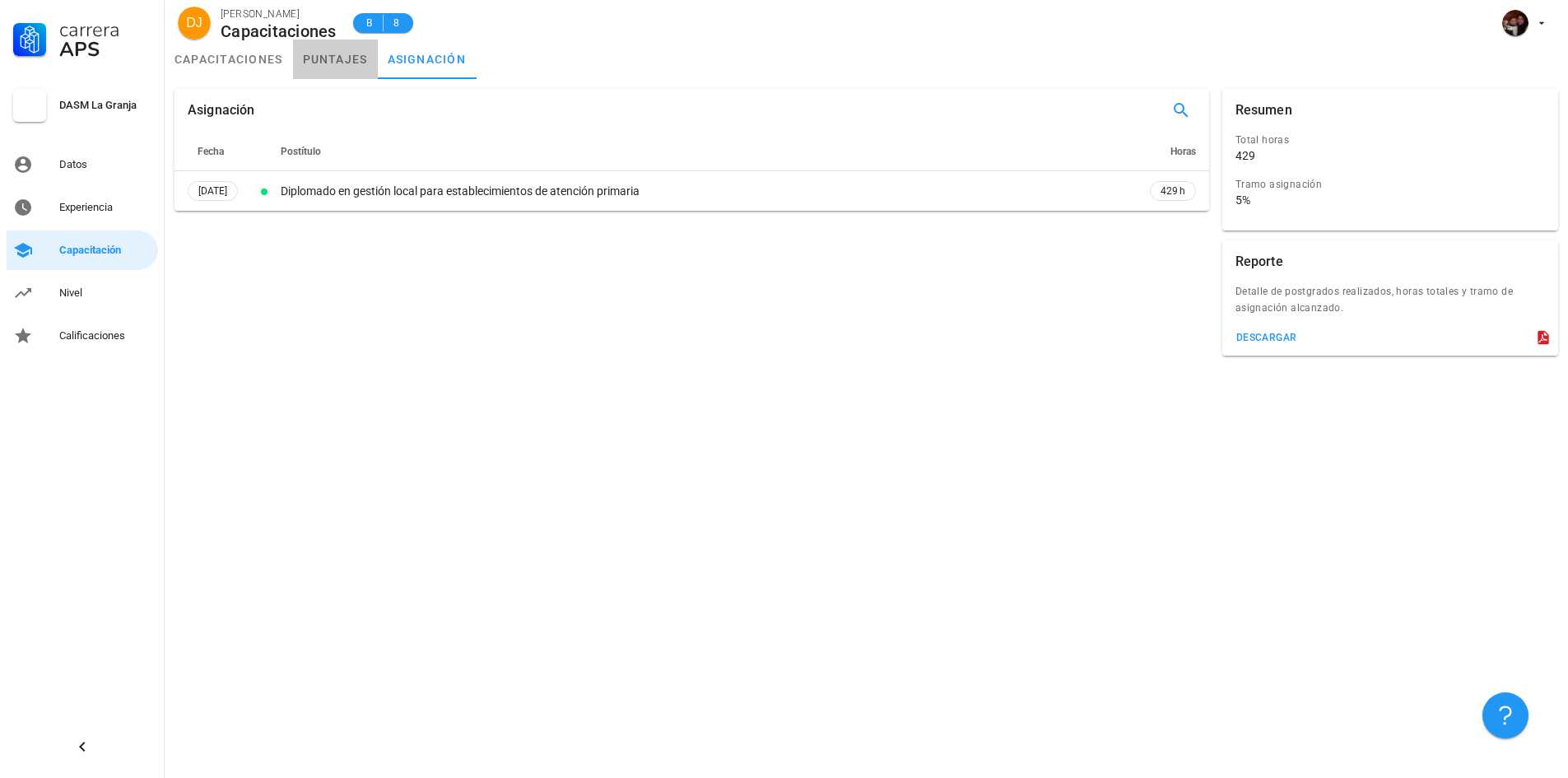
click at [330, 57] on link "puntajes" at bounding box center [335, 58] width 85 height 39
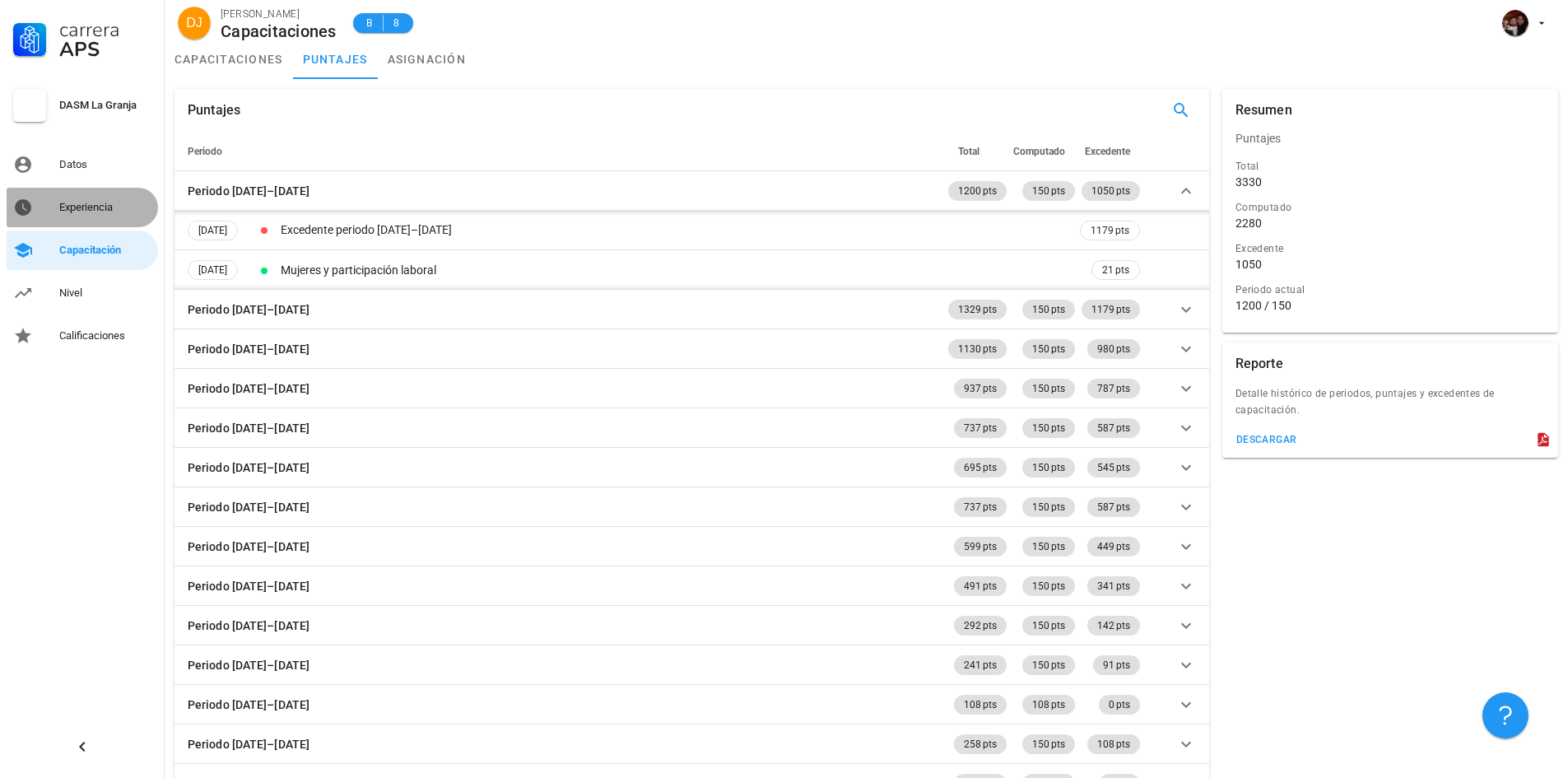
click at [90, 205] on div "Experiencia" at bounding box center [105, 207] width 93 height 13
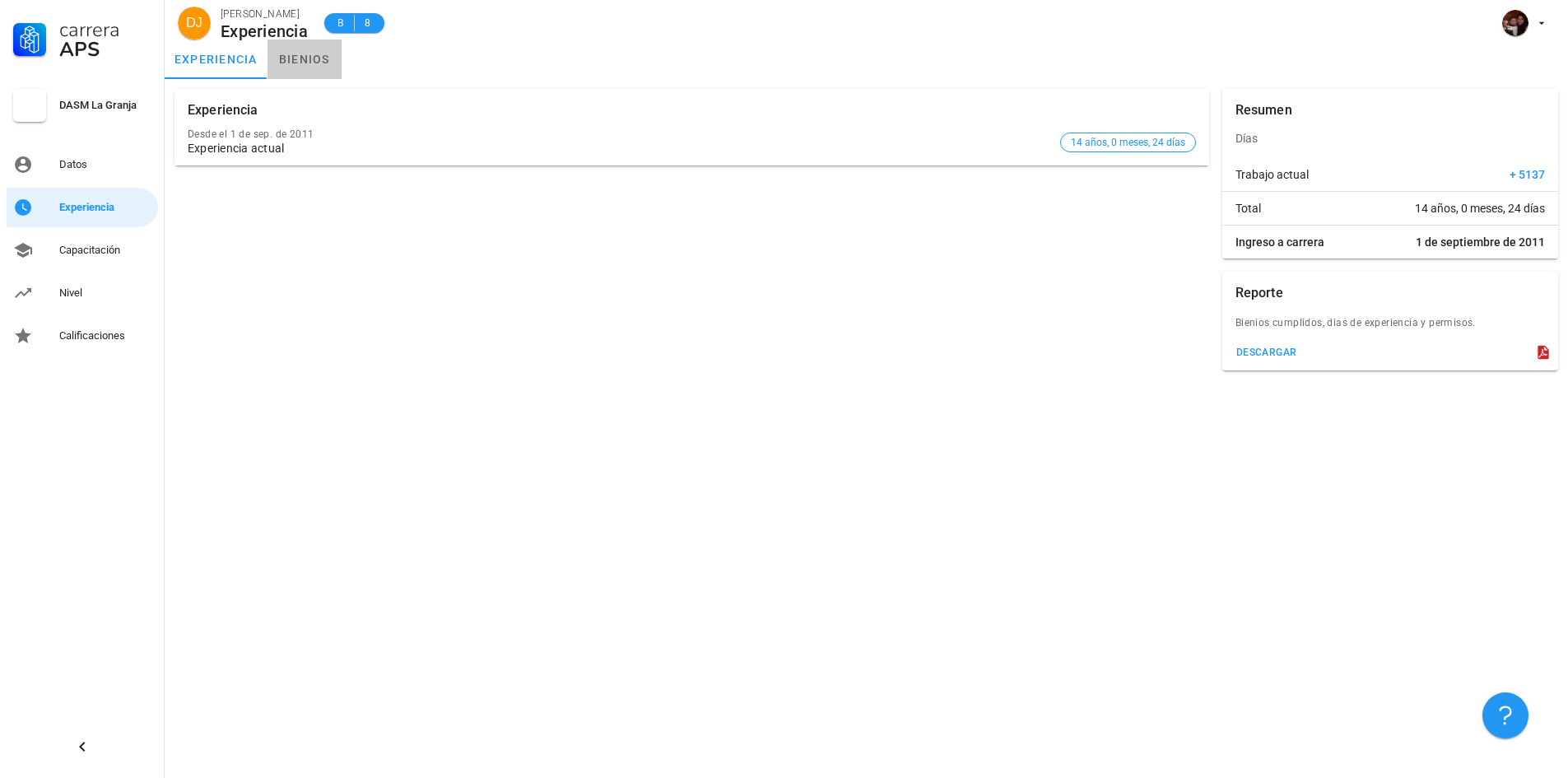
click at [303, 67] on link "bienios" at bounding box center [304, 58] width 74 height 39
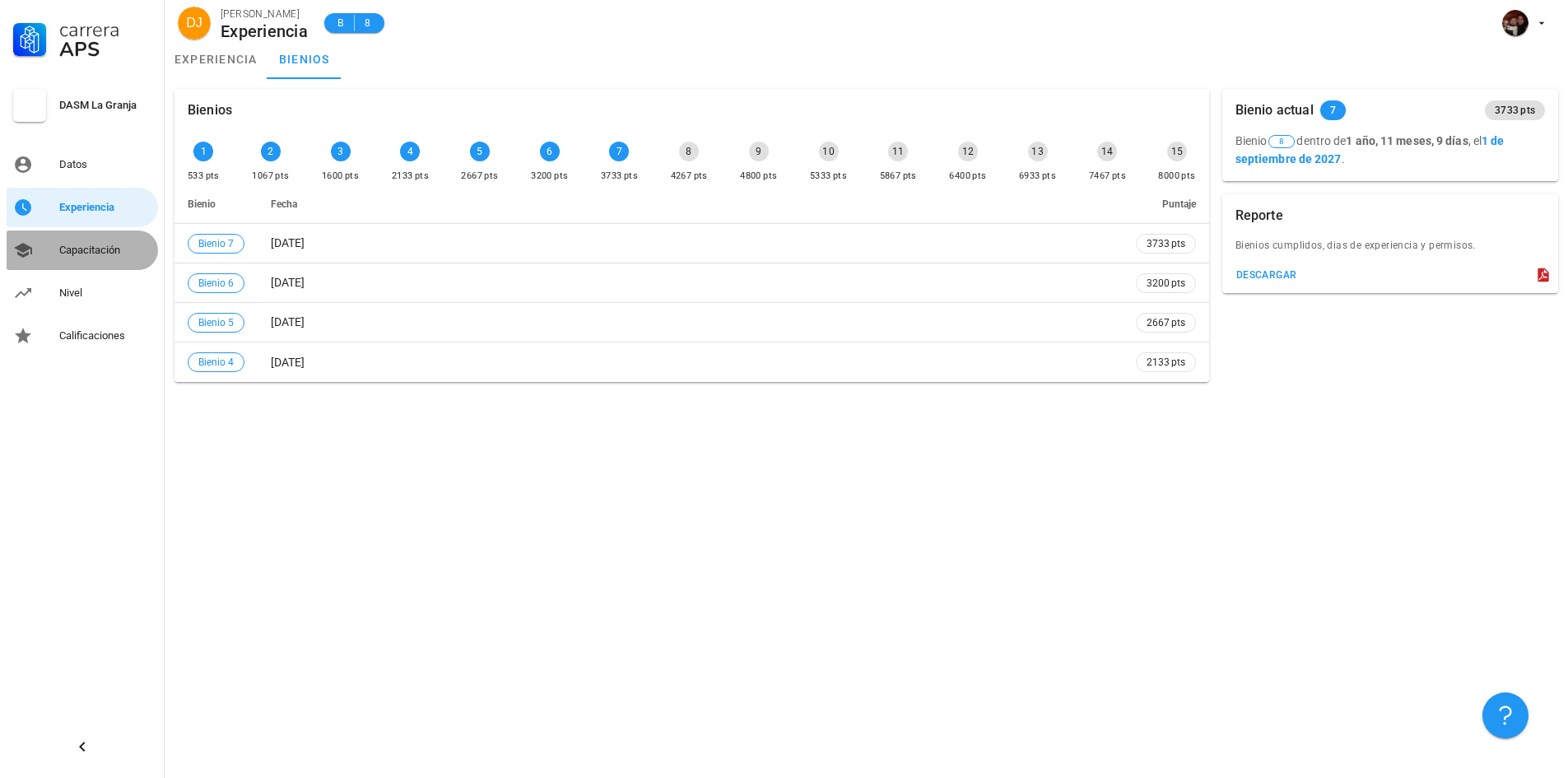
click at [94, 254] on div "Capacitación" at bounding box center [105, 250] width 93 height 13
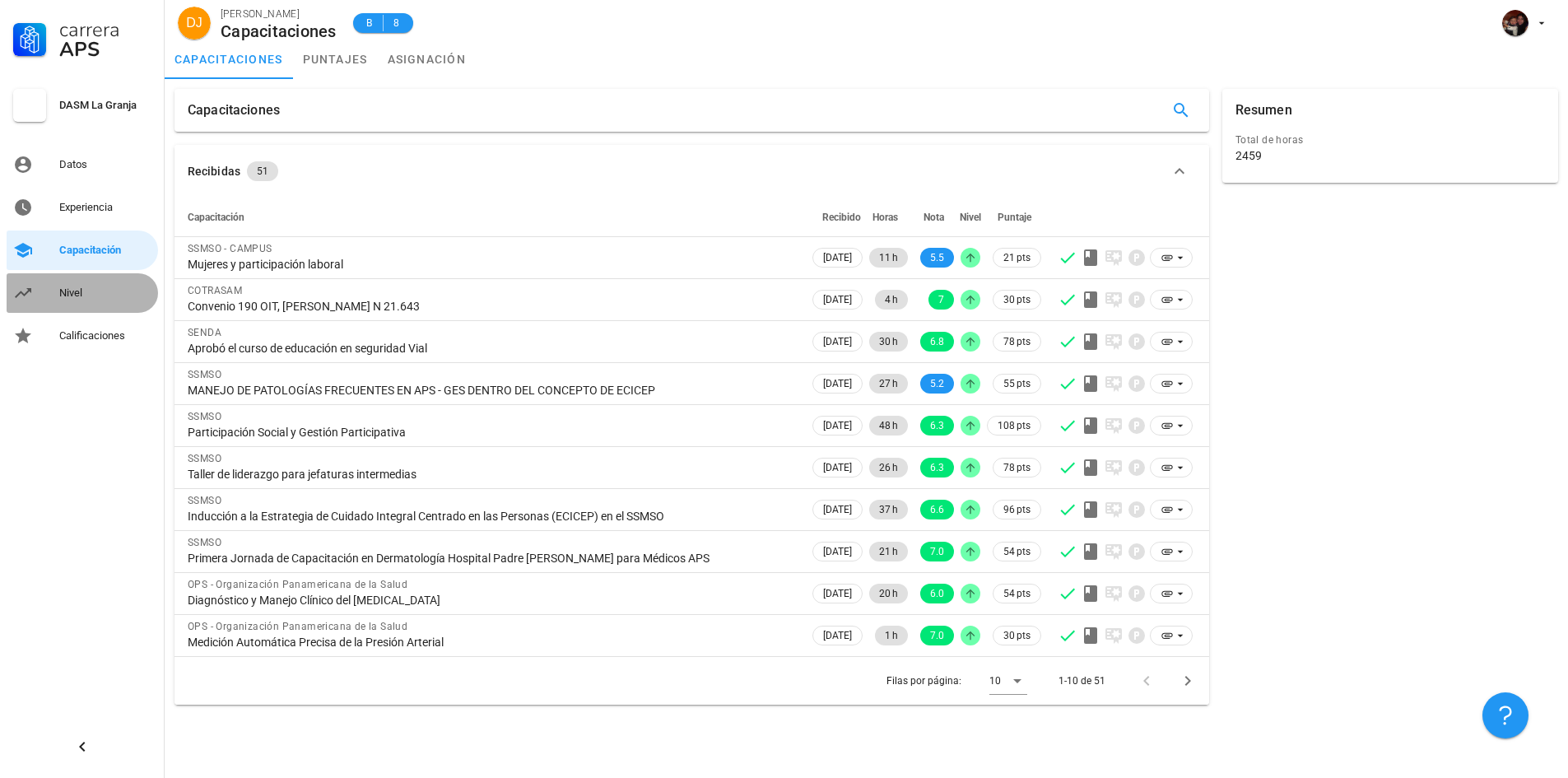
click at [84, 288] on div "Nivel" at bounding box center [105, 293] width 93 height 13
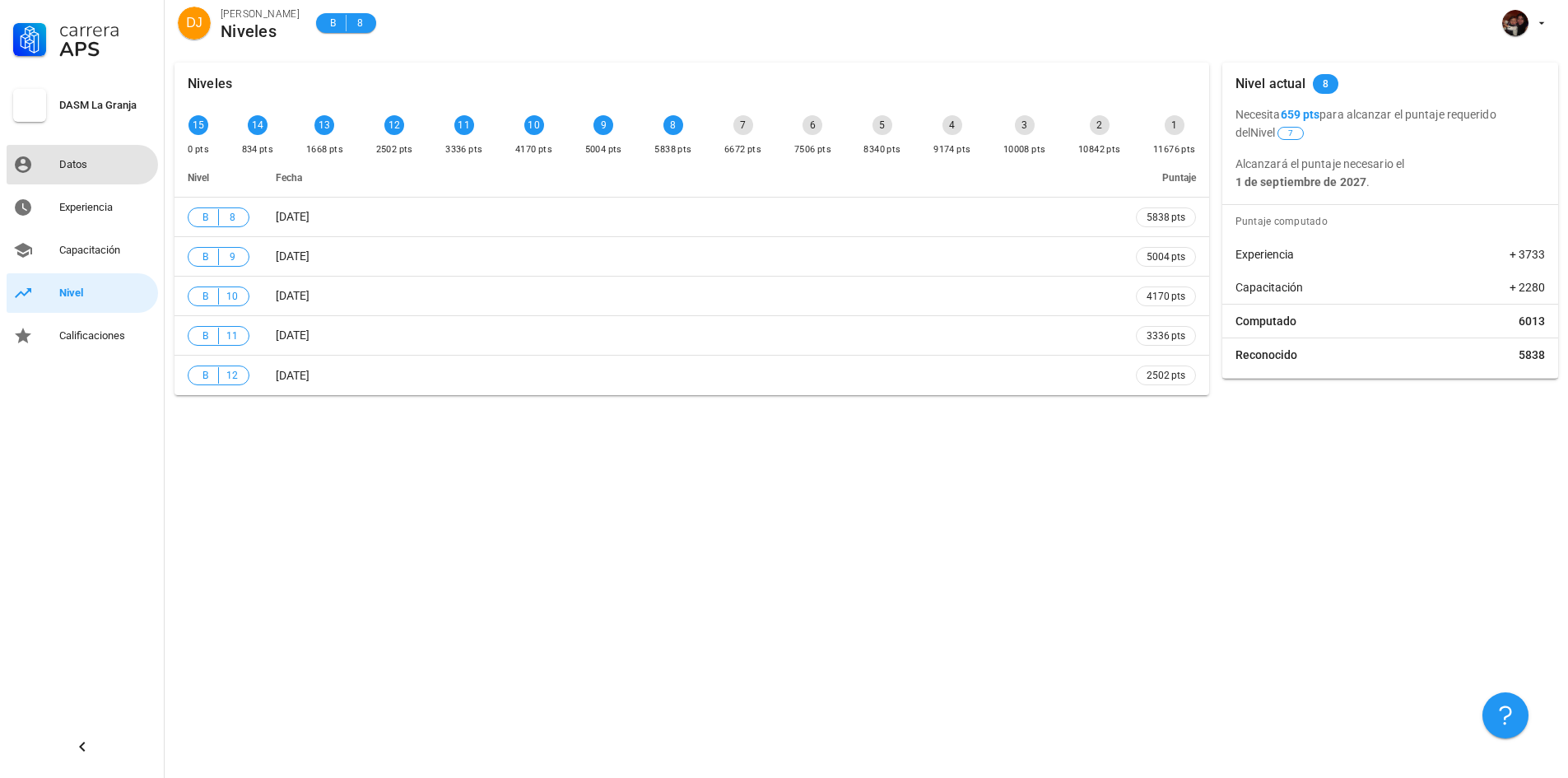
click at [65, 147] on link "Datos" at bounding box center [82, 164] width 152 height 39
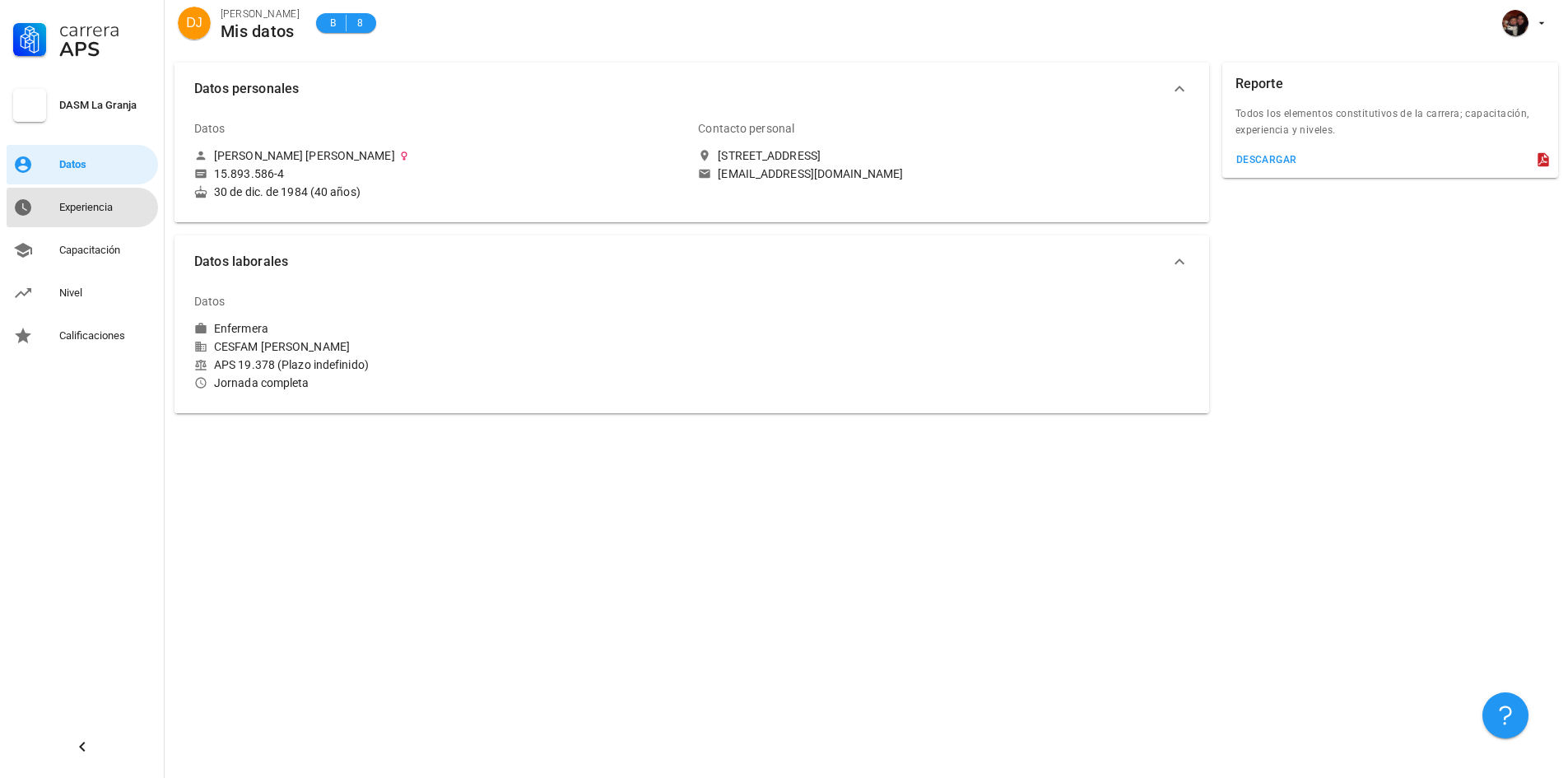
click at [79, 207] on div "Experiencia" at bounding box center [105, 207] width 93 height 13
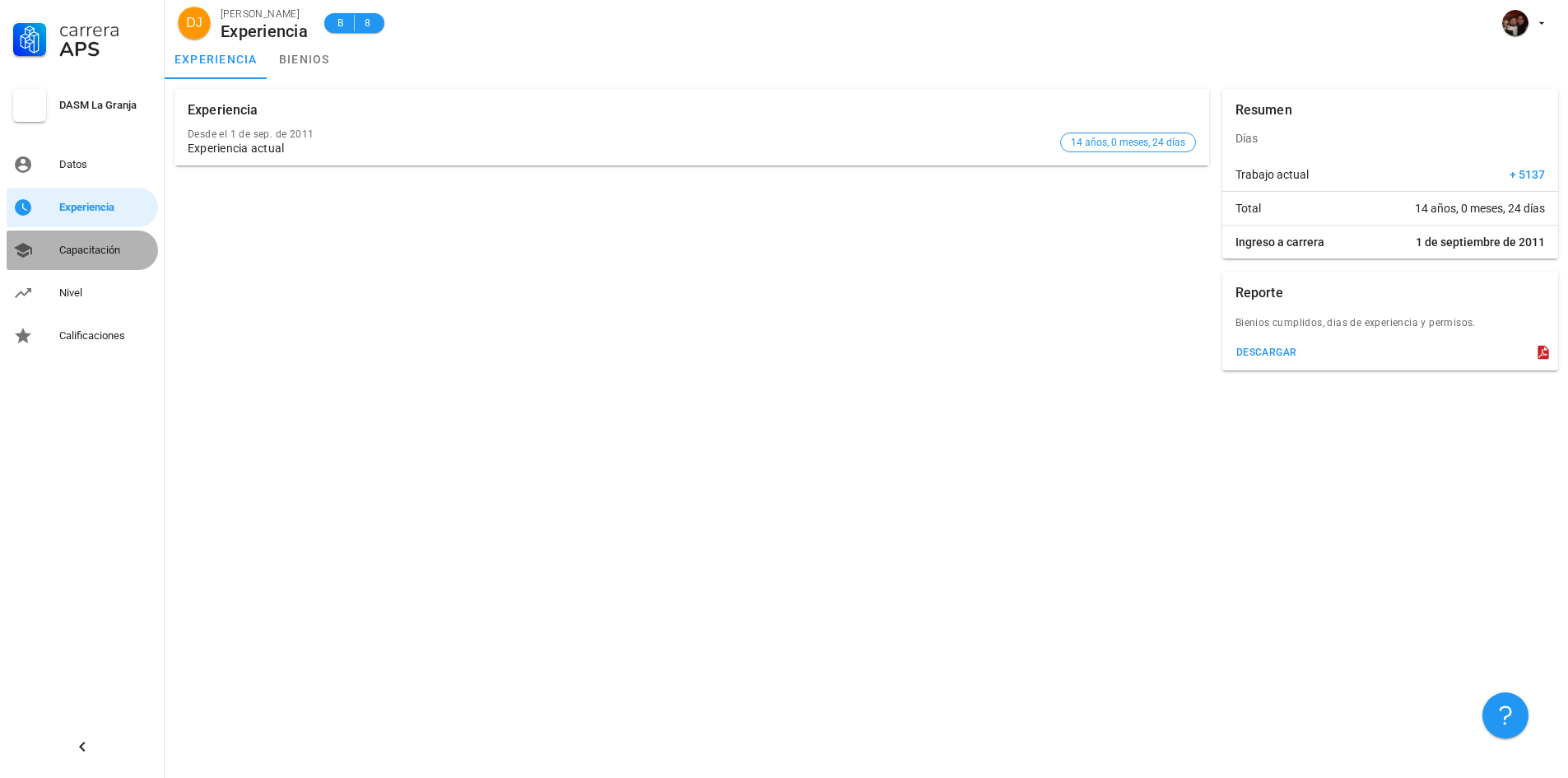
click at [84, 259] on div "Capacitación" at bounding box center [105, 250] width 93 height 27
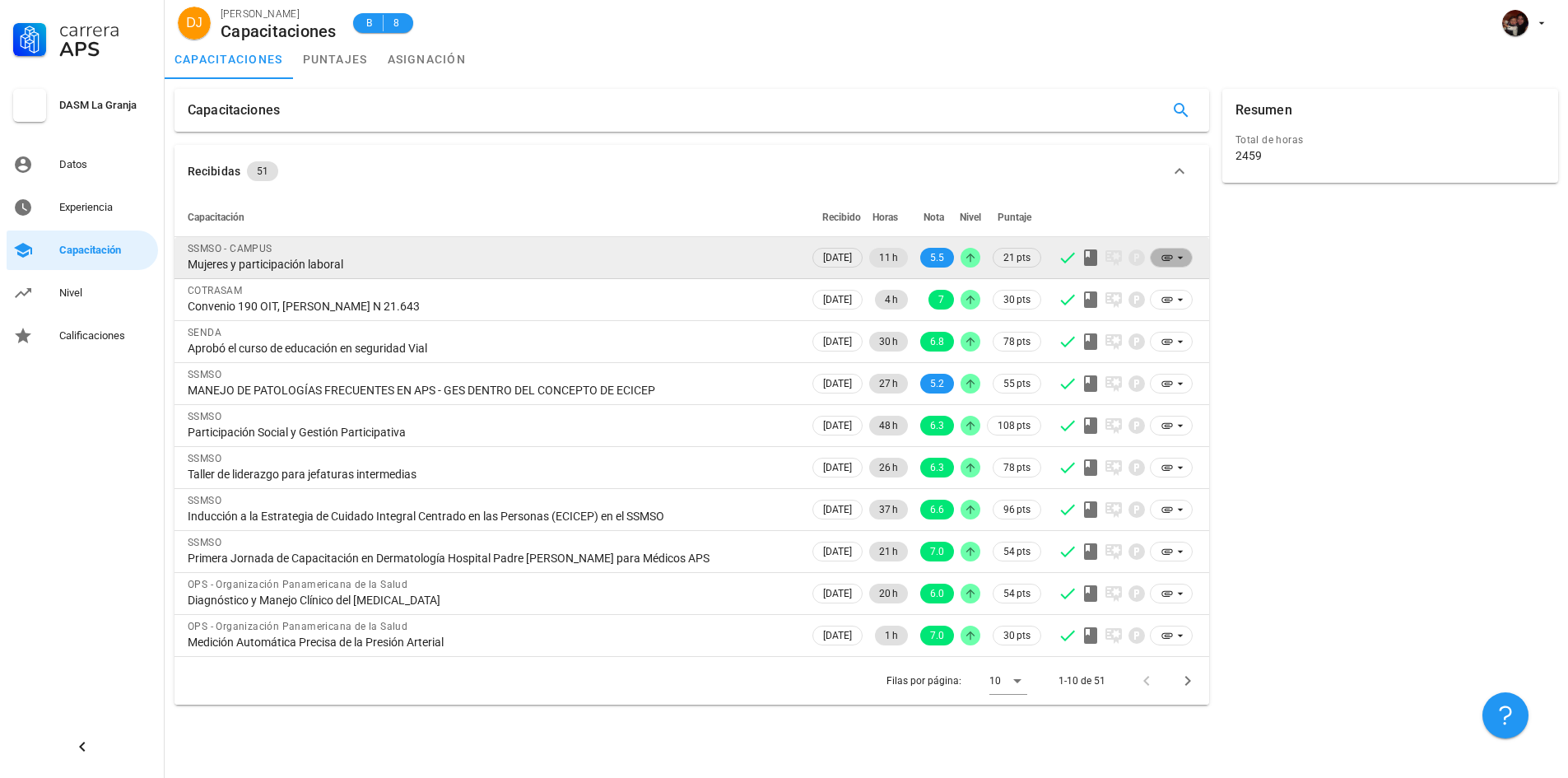
click at [1175, 256] on icon at bounding box center [1181, 258] width 13 height 13
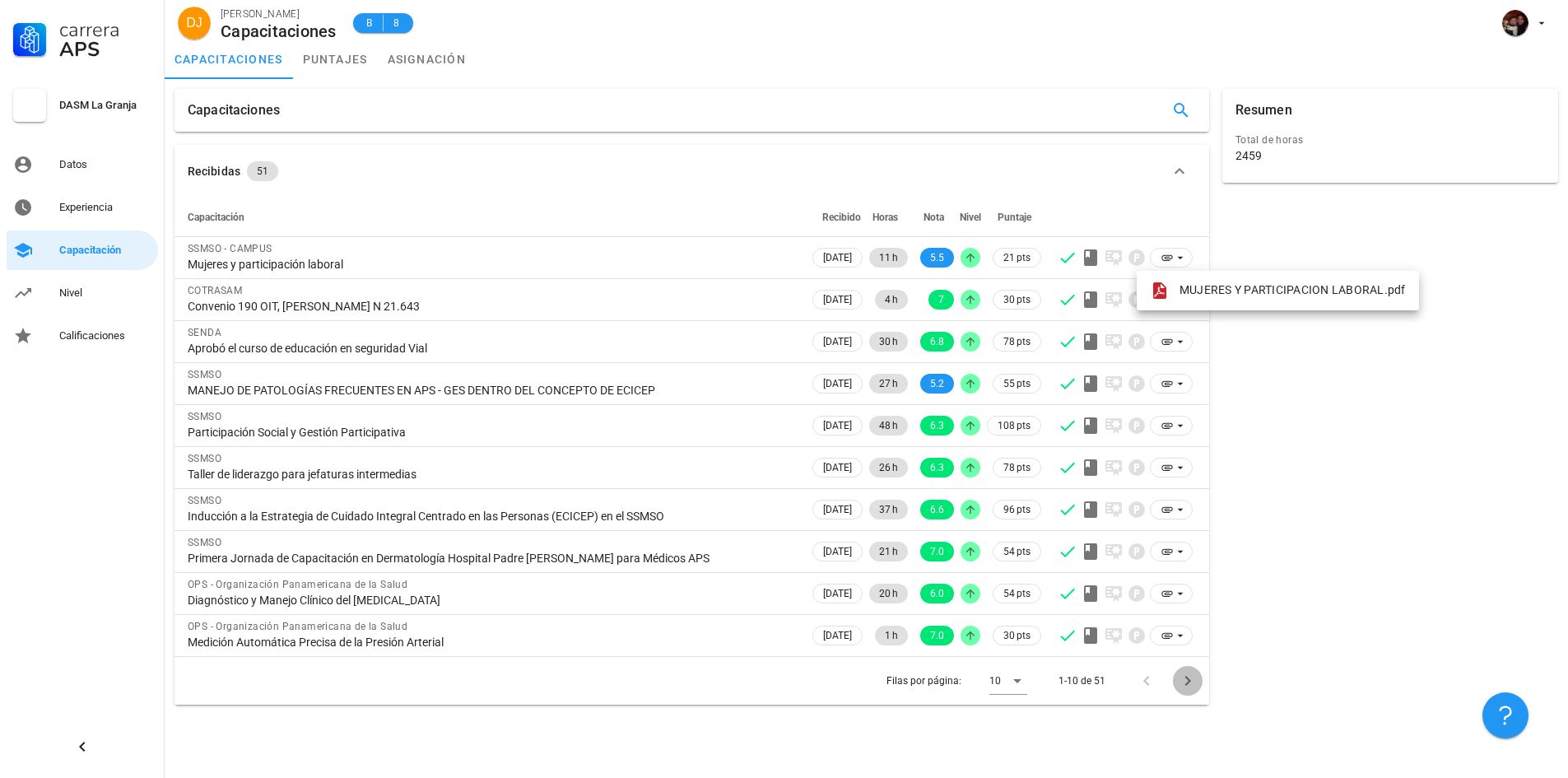
click at [1190, 684] on icon "Página siguiente" at bounding box center [1187, 681] width 20 height 20
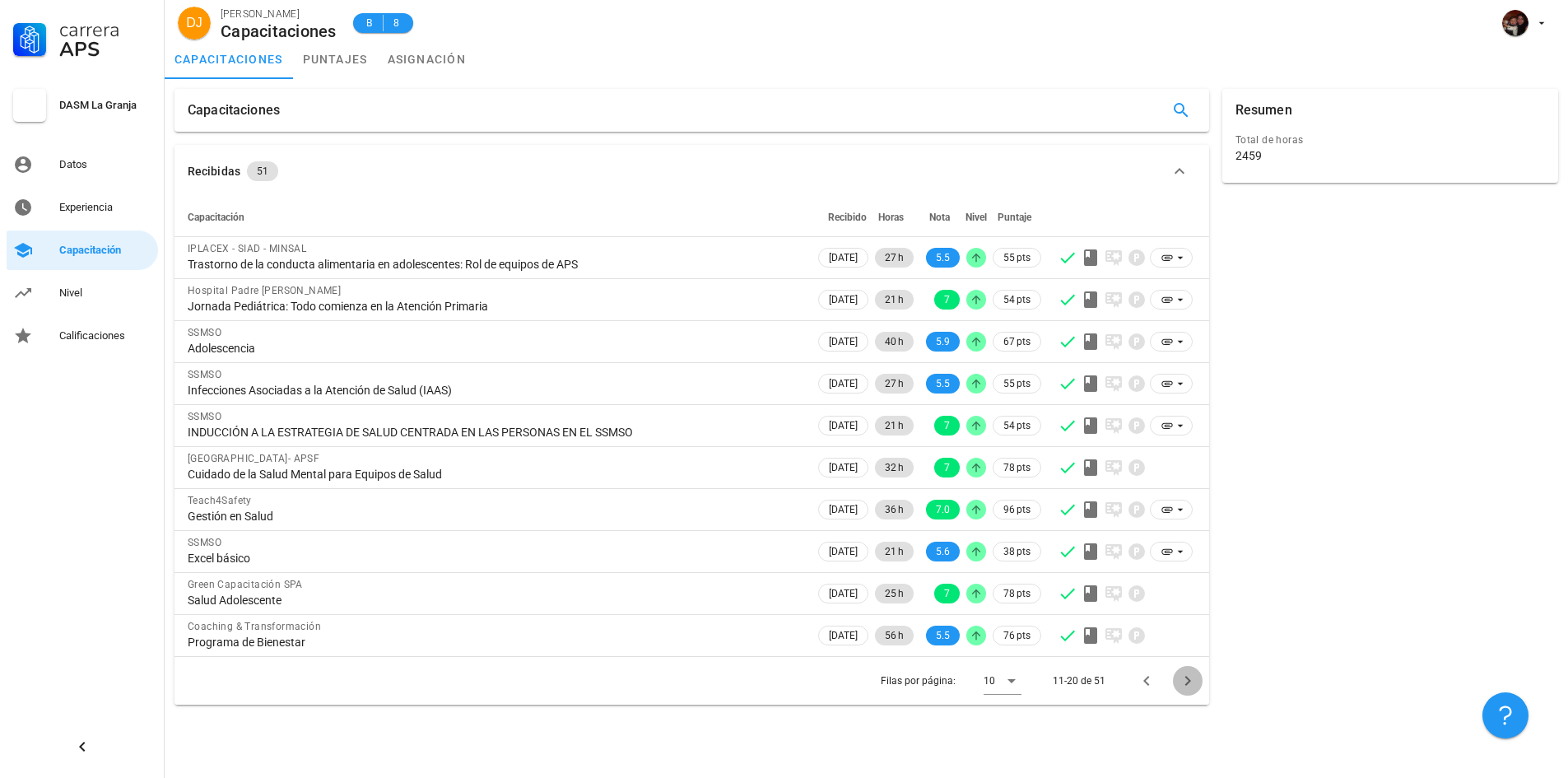
click at [1190, 684] on icon "Página siguiente" at bounding box center [1187, 681] width 20 height 20
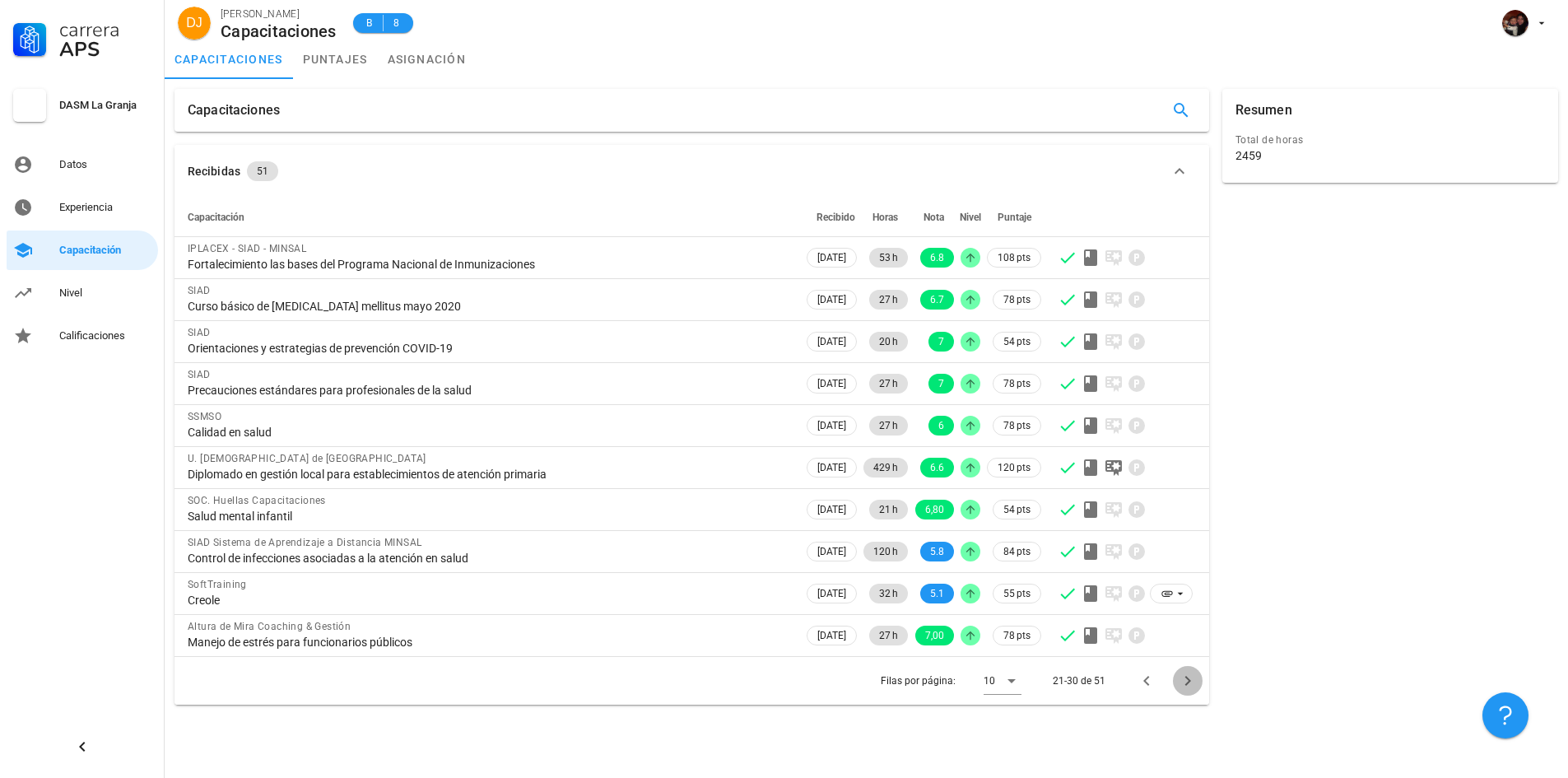
click at [1190, 684] on icon "Página siguiente" at bounding box center [1187, 681] width 20 height 20
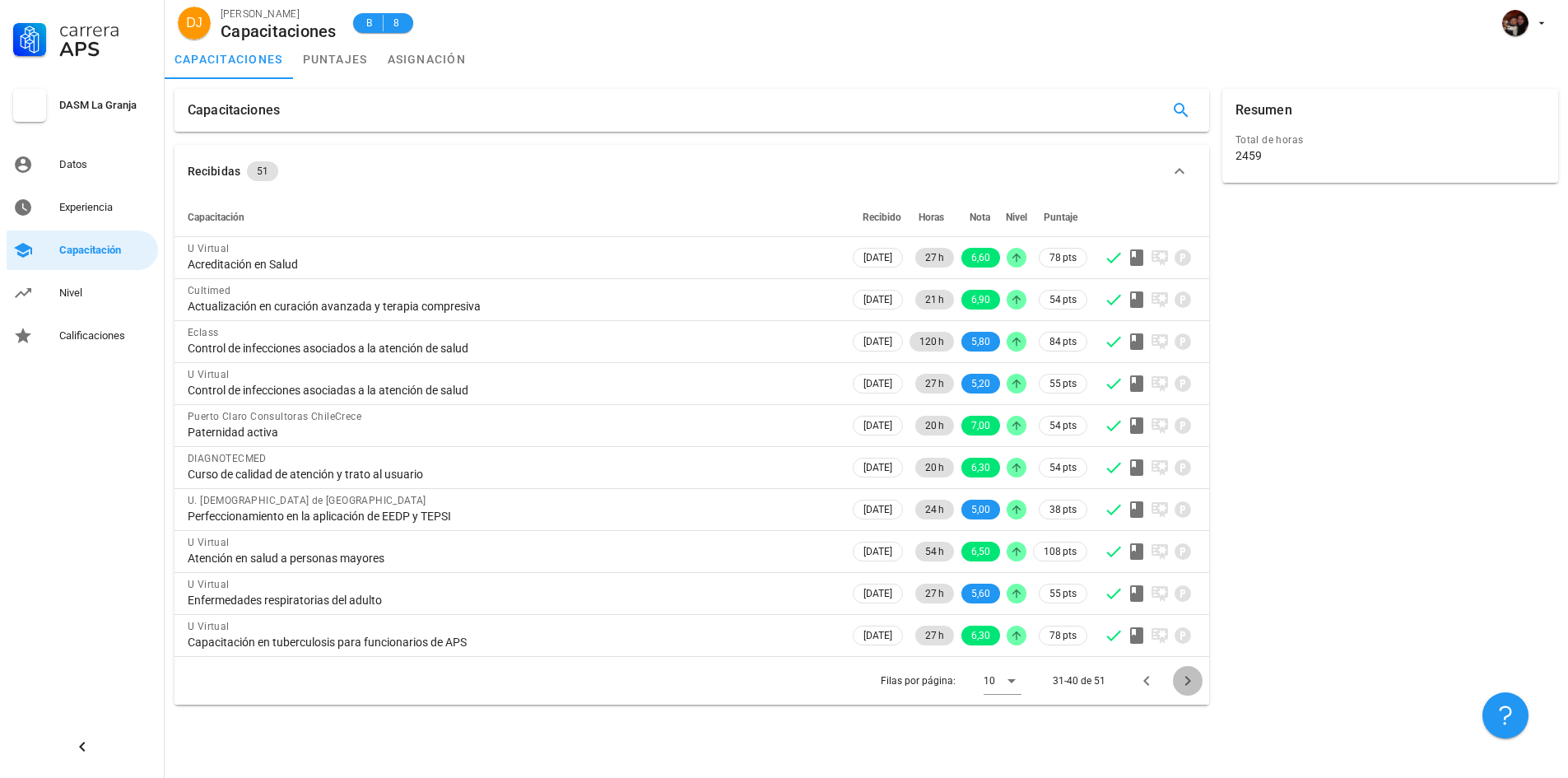
click at [1190, 684] on icon "Página siguiente" at bounding box center [1187, 681] width 20 height 20
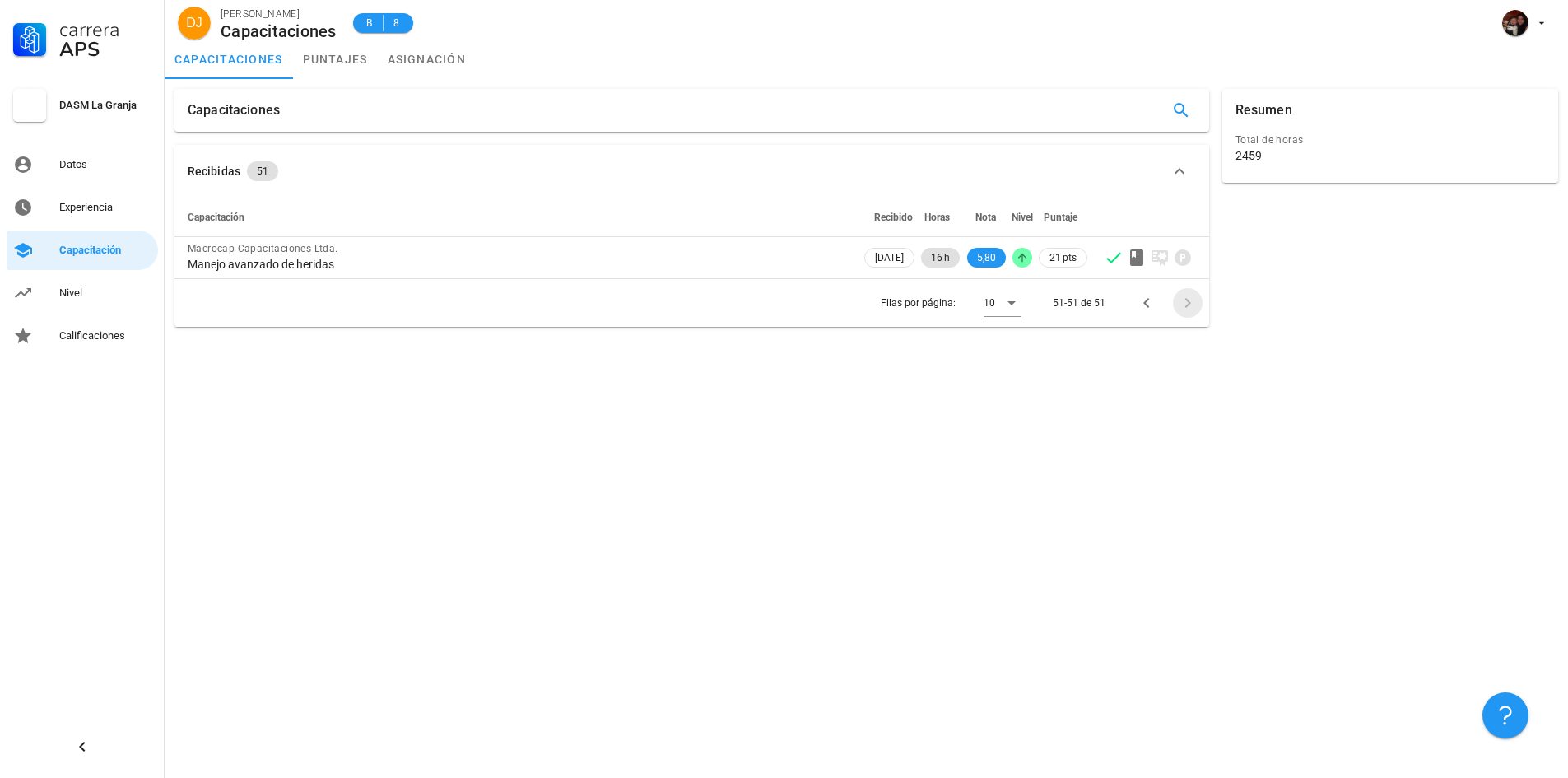
click at [1190, 684] on div "Capacitaciones Recibidas 51 Capacitación Recibido Horas Nota Nivel Puntaje Macr…" at bounding box center [866, 429] width 1403 height 699
click at [1138, 301] on icon "Página anterior" at bounding box center [1146, 303] width 20 height 20
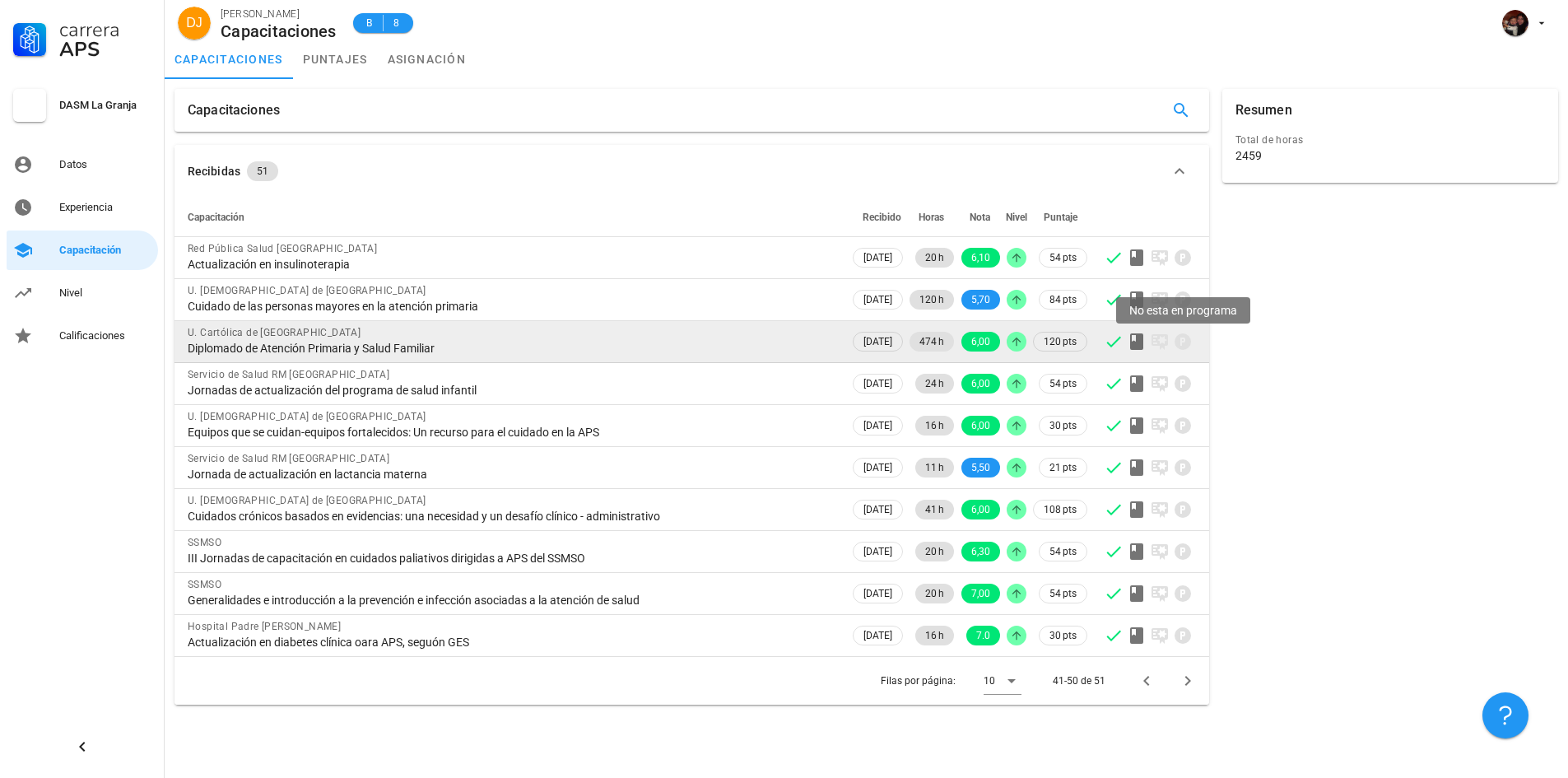
click at [1185, 344] on icon at bounding box center [1182, 341] width 16 height 16
